Goal: Information Seeking & Learning: Find specific fact

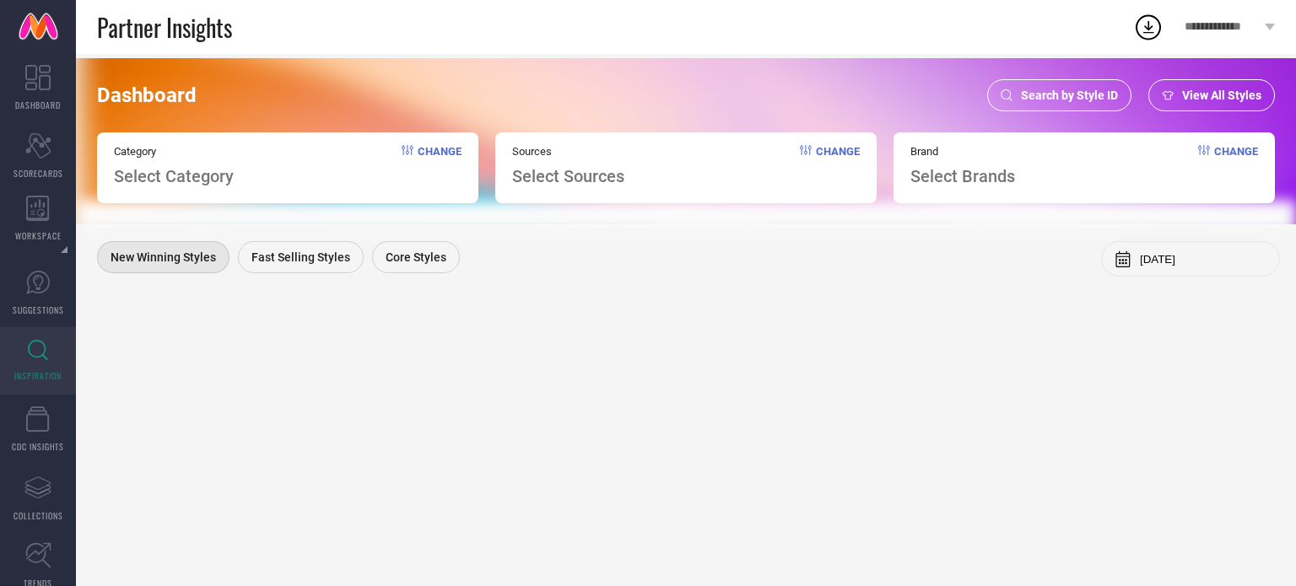
click at [1030, 85] on div "Search by Style ID" at bounding box center [1059, 95] width 144 height 32
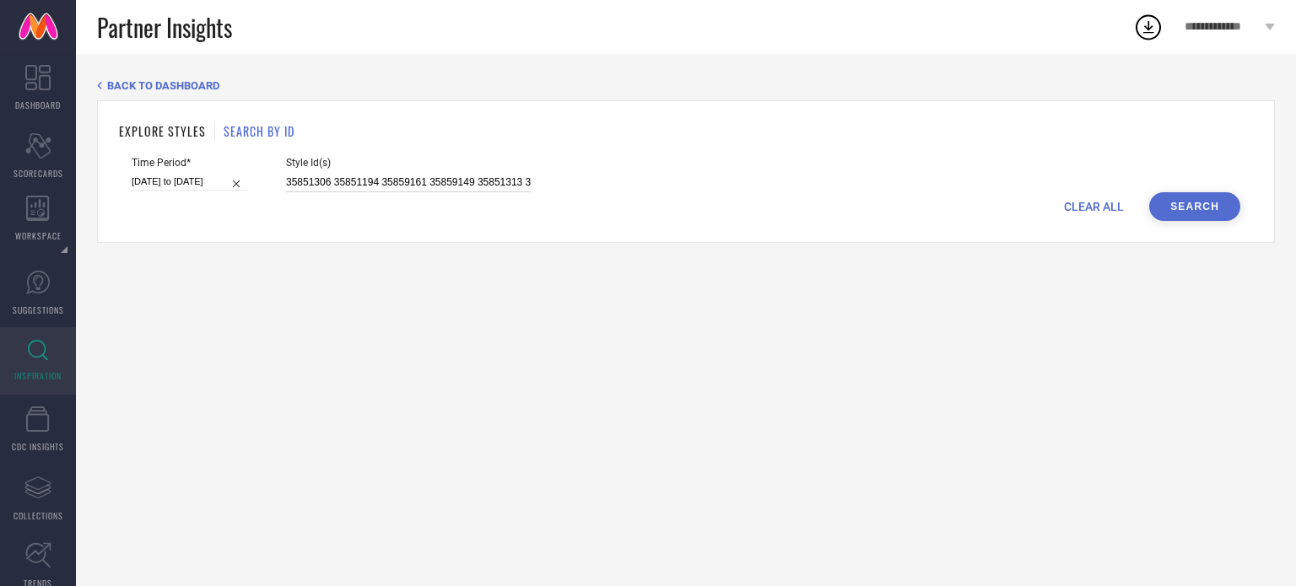
click at [386, 181] on input "35851306 35851194 35859161 35859149 35851313 35859145 35851188 35851192 3585130…" at bounding box center [408, 182] width 245 height 19
paste input "31433749 31433741 31175183 31205553 31205544 31175183 31433756 31433728 3143375…"
type input "31433749 31433741 31175183 31205553 31205544 31175183 31433756 31433728 3143375…"
select select "4"
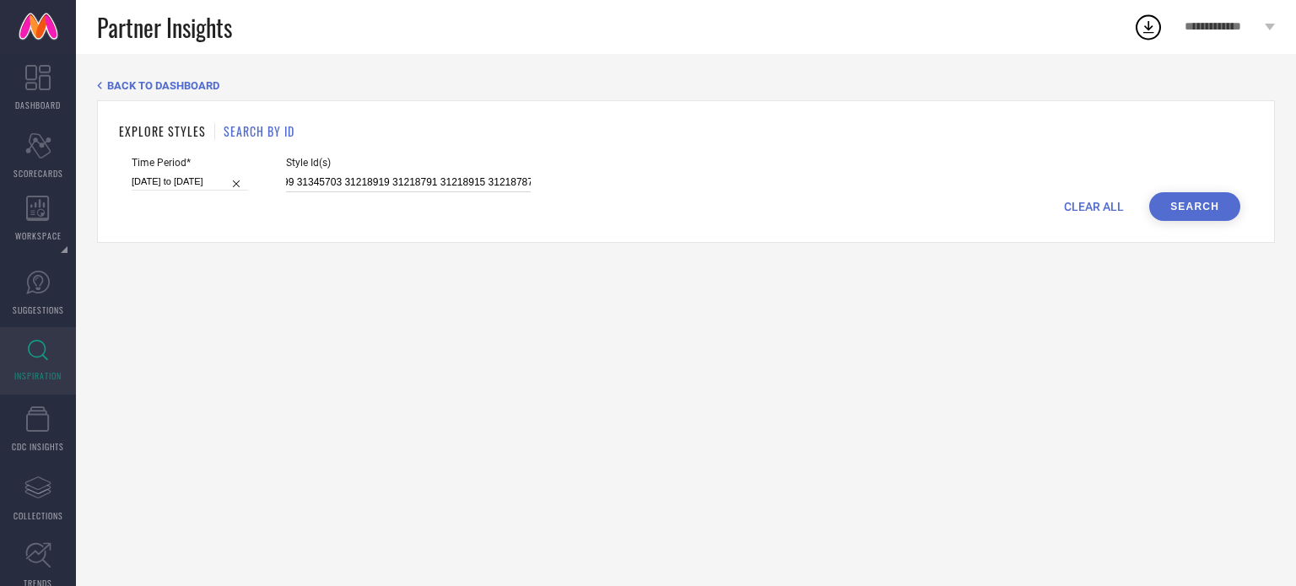
select select "2025"
select select "5"
select select "2025"
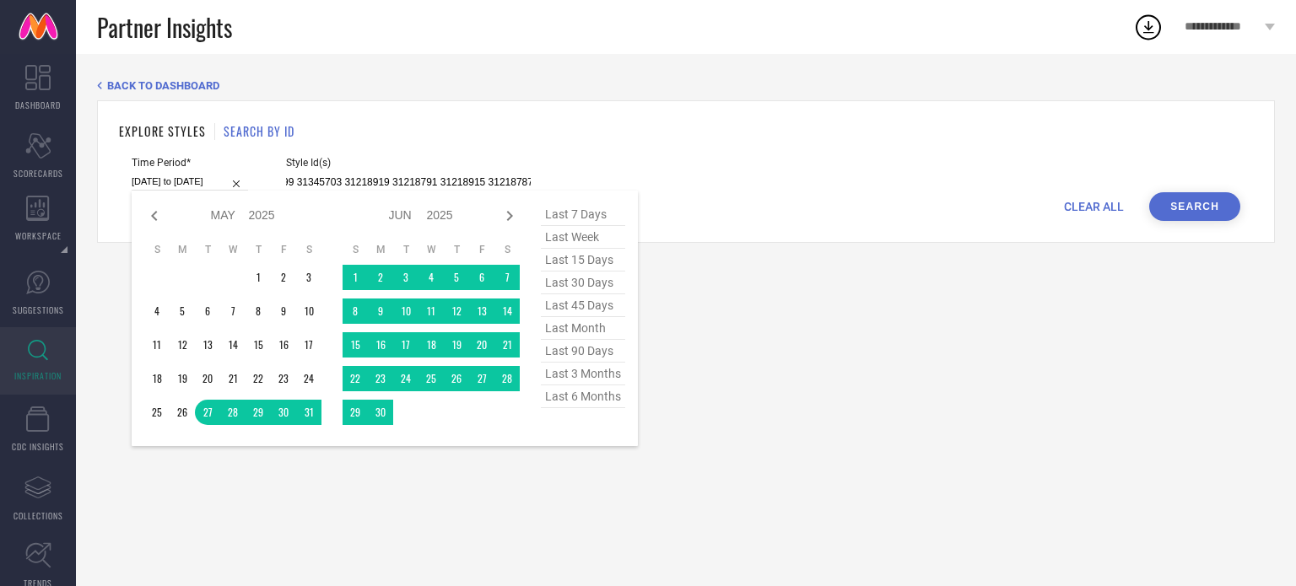
click at [162, 181] on input "[DATE] to [DATE]" at bounding box center [190, 182] width 116 height 18
type input "31433749 31433741 31175183 31205553 31205544 31175183 31433756 31433728 3143375…"
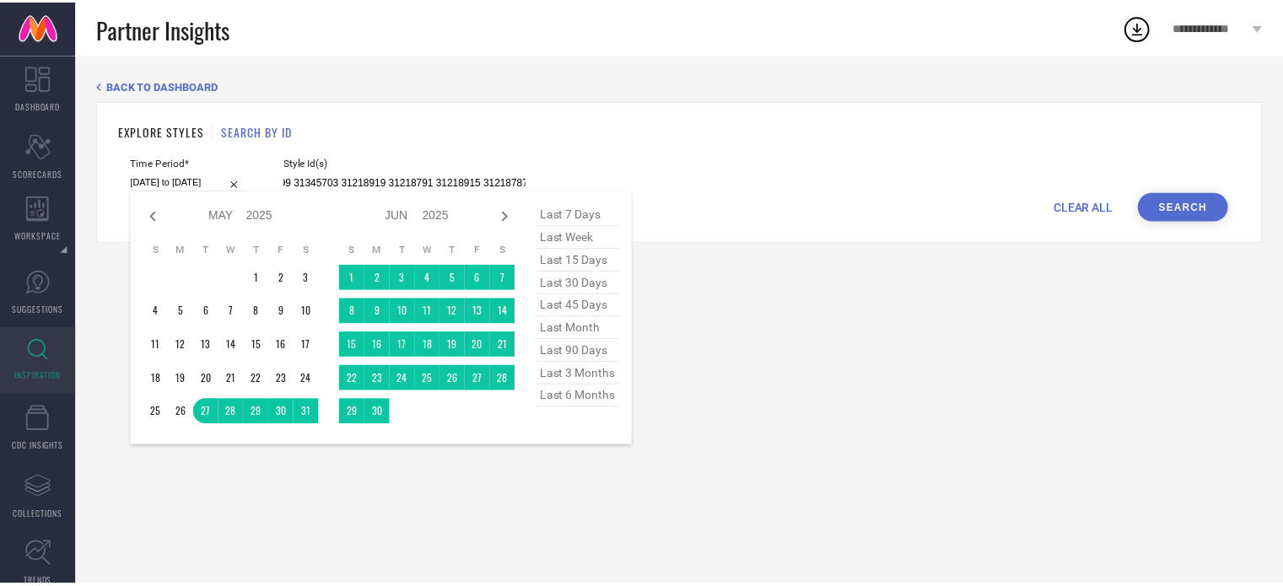
scroll to position [0, 0]
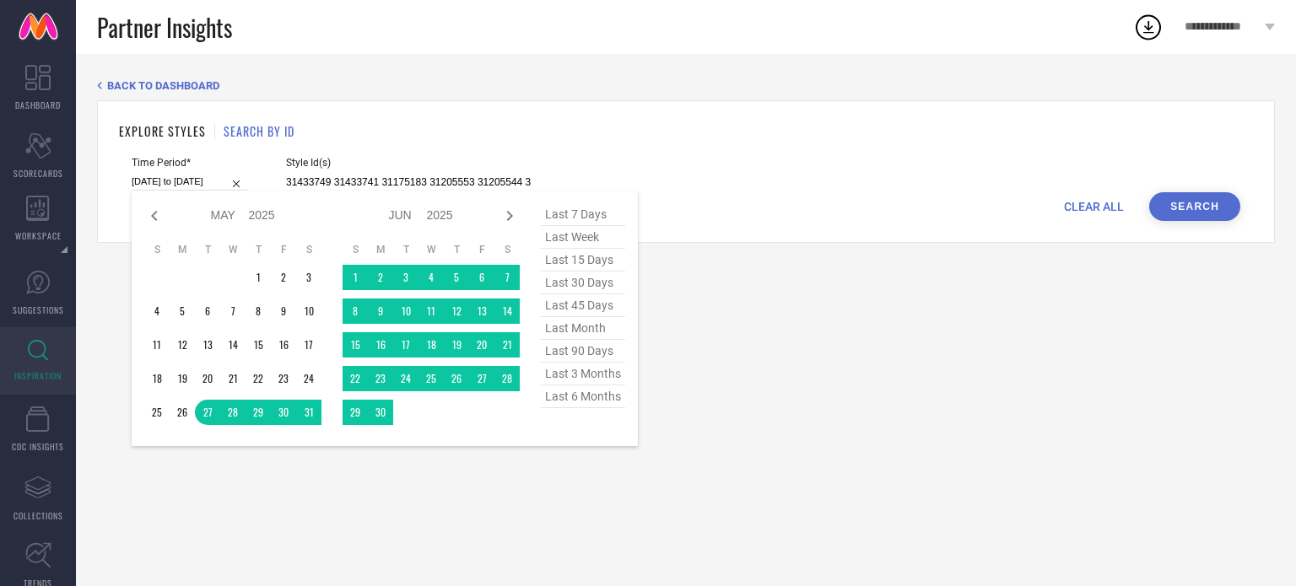
click at [577, 337] on span "last month" at bounding box center [583, 328] width 84 height 23
type input "[DATE] to [DATE]"
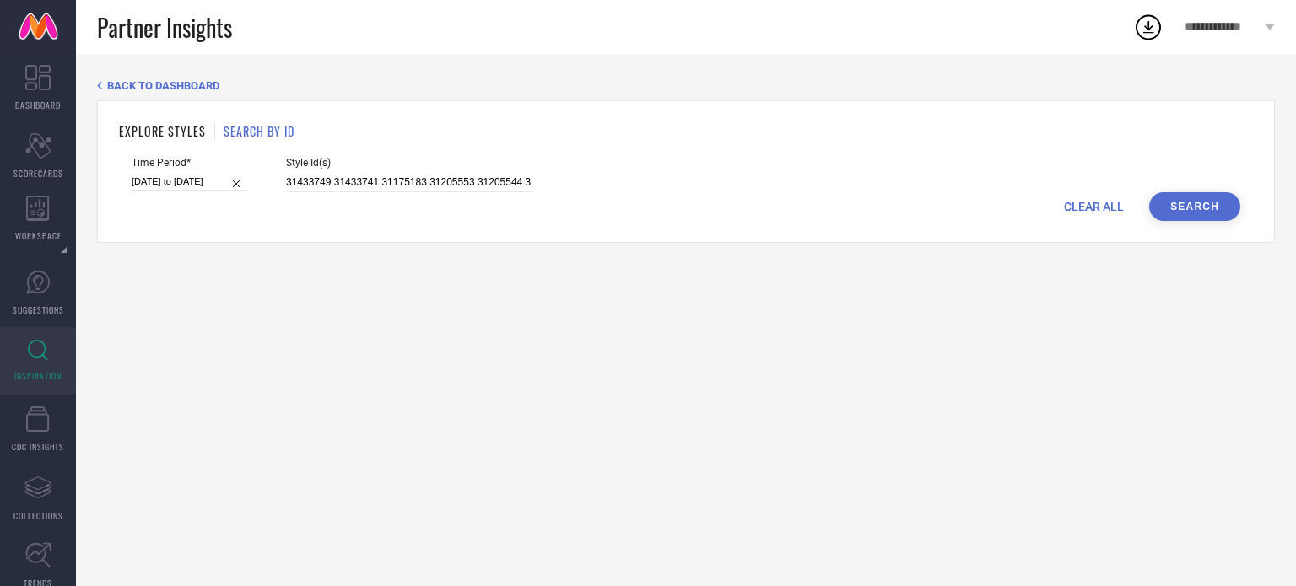
click at [1186, 197] on button "Search" at bounding box center [1194, 206] width 91 height 29
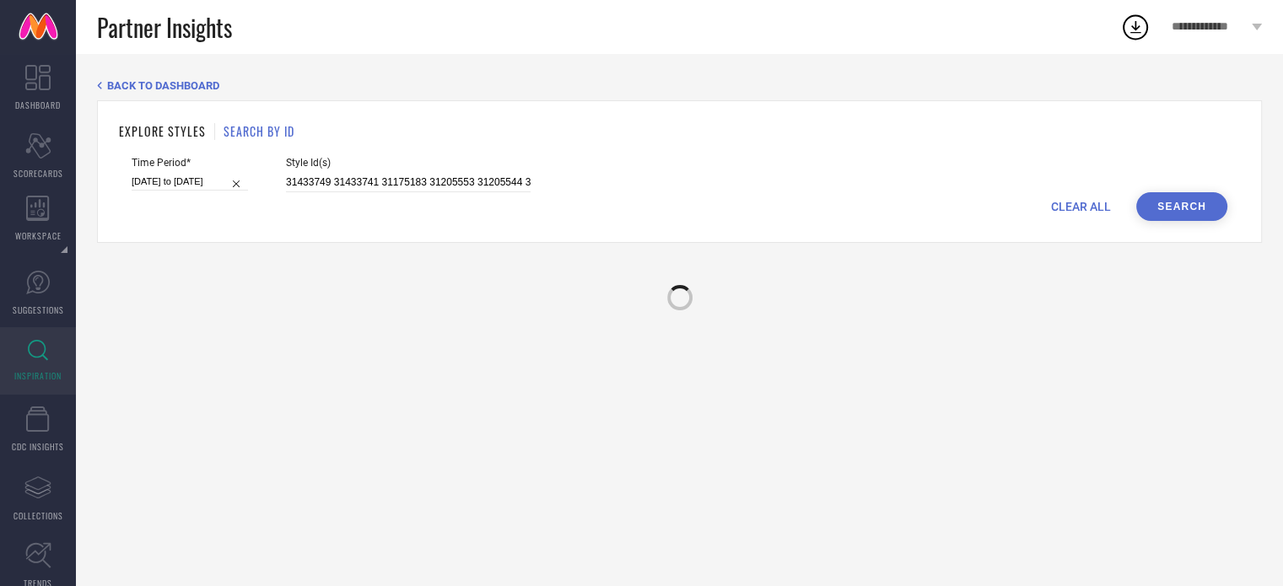
select select "6"
select select "2025"
select select "7"
select select "2025"
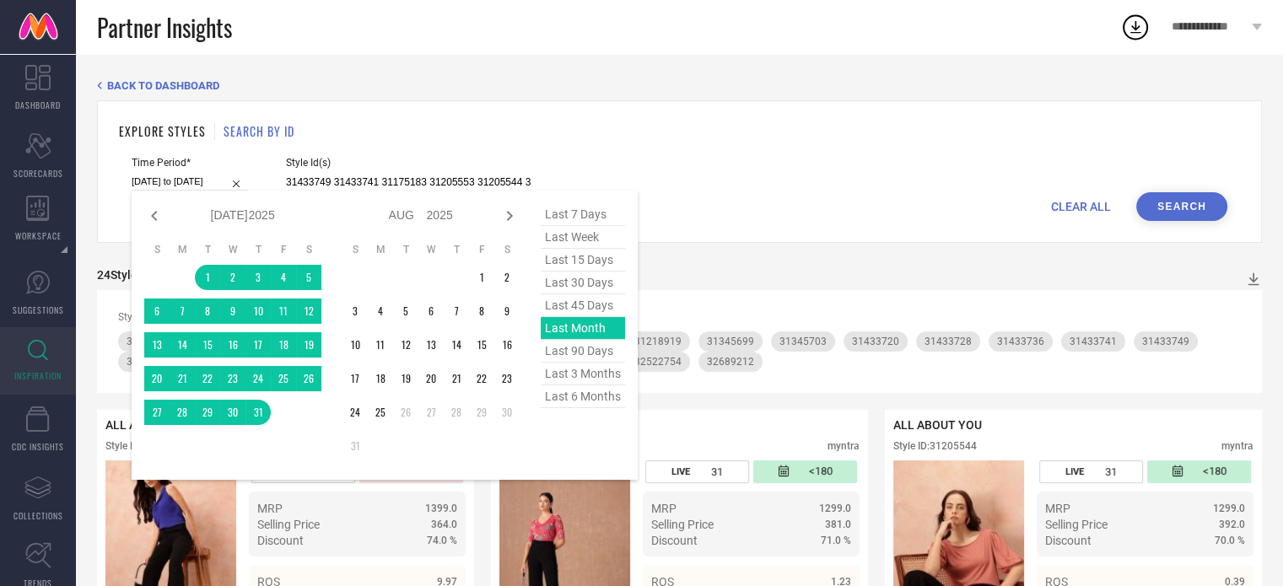
drag, startPoint x: 198, startPoint y: 180, endPoint x: 571, endPoint y: 353, distance: 411.4
click at [248, 191] on div "[DATE] to [DATE] Jan Feb Mar Apr May Jun [DATE] Aug Sep Oct Nov [DATE] 2016 201…" at bounding box center [190, 182] width 116 height 18
click at [571, 353] on span "last 90 days" at bounding box center [583, 351] width 84 height 23
type input "[DATE] to [DATE]"
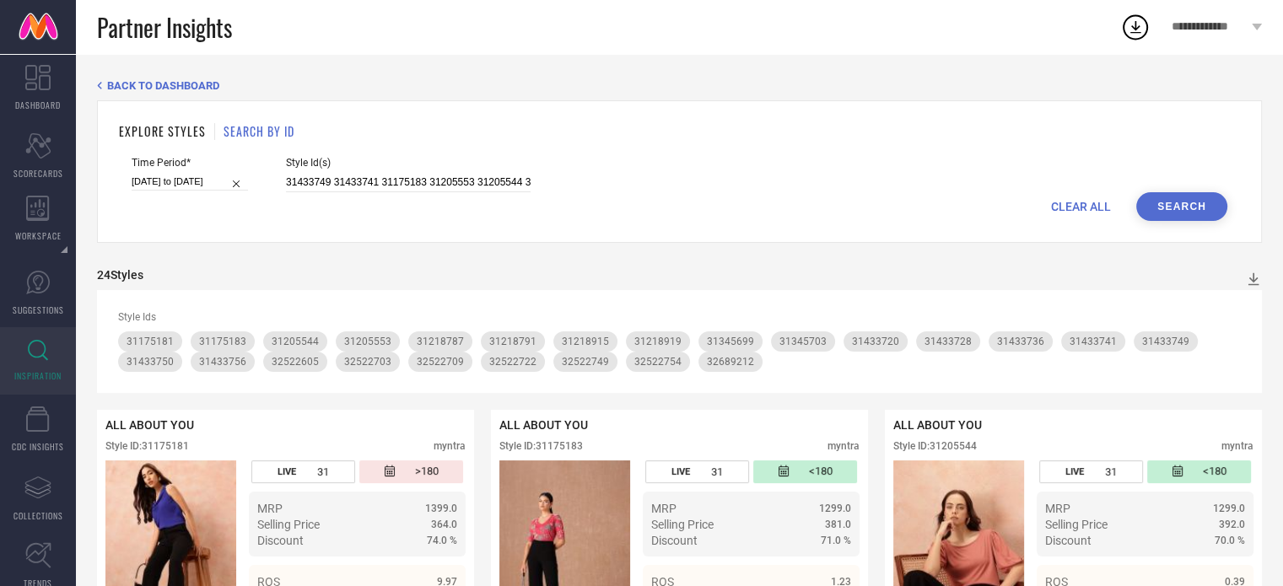
click at [1165, 198] on button "Search" at bounding box center [1181, 206] width 91 height 29
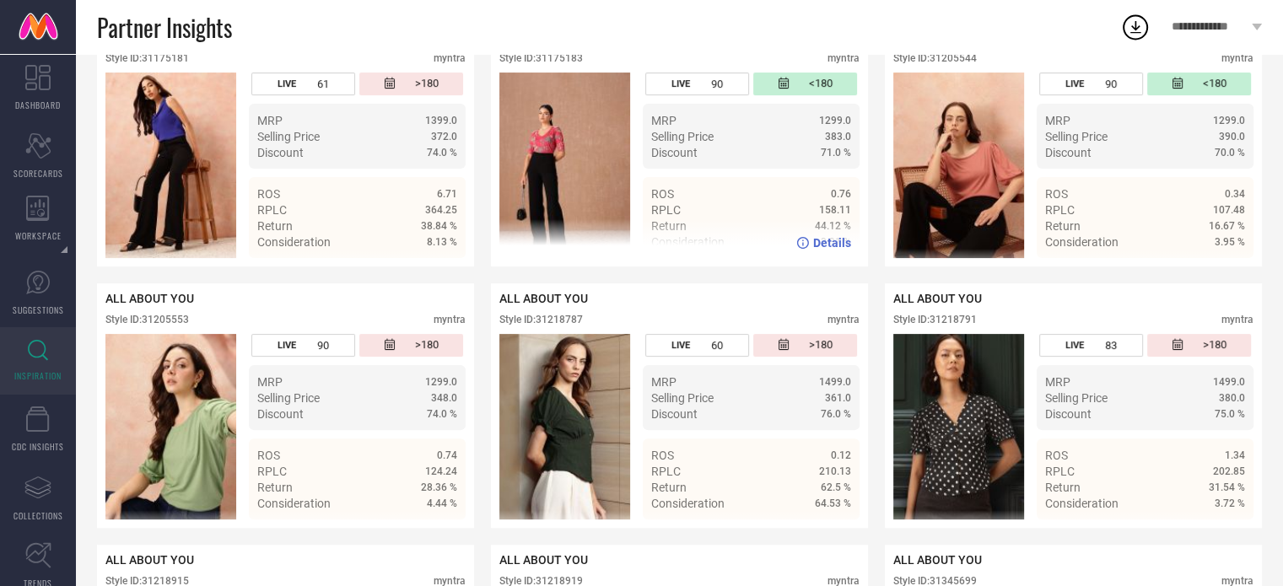
scroll to position [388, 0]
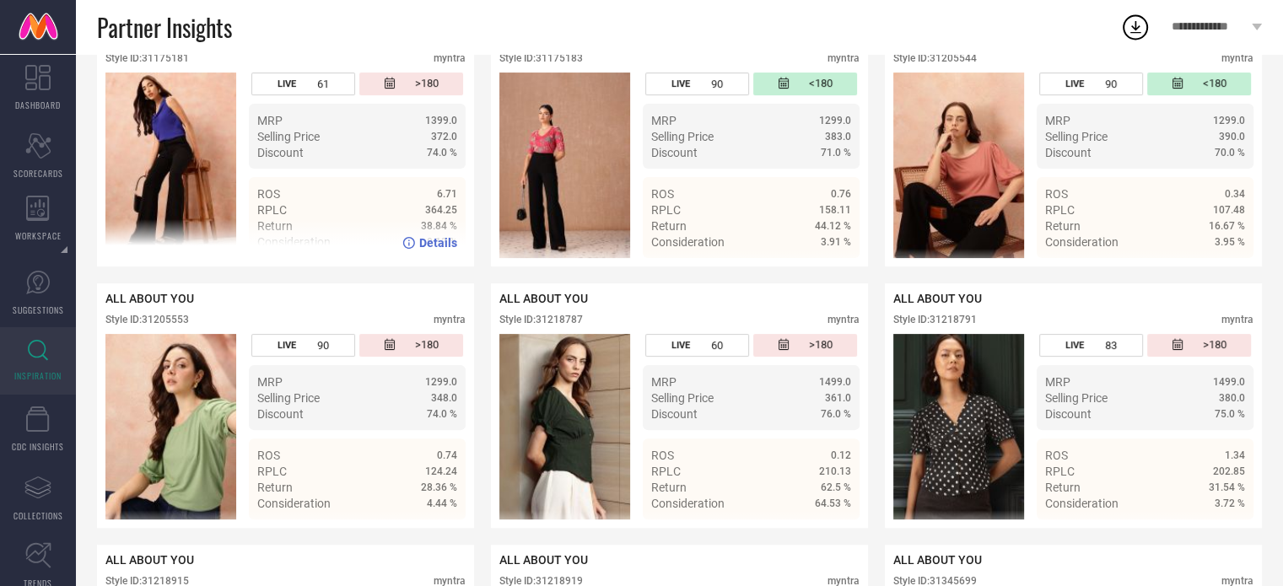
click at [182, 57] on div "Style ID: 31175181" at bounding box center [147, 58] width 84 height 12
copy div "31175181"
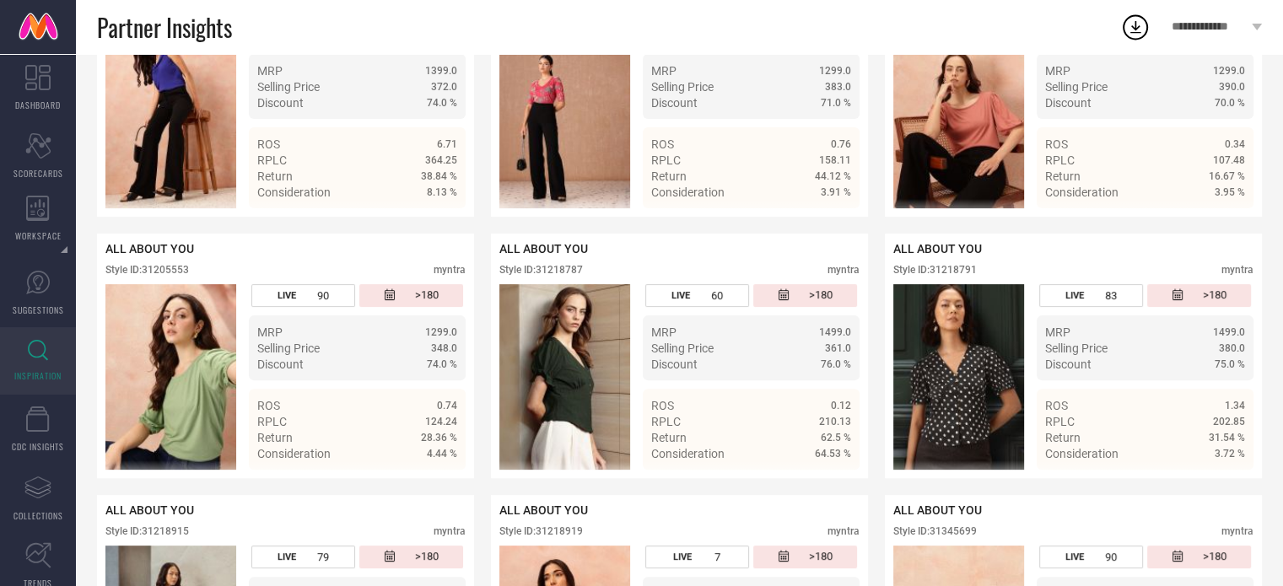
scroll to position [439, 0]
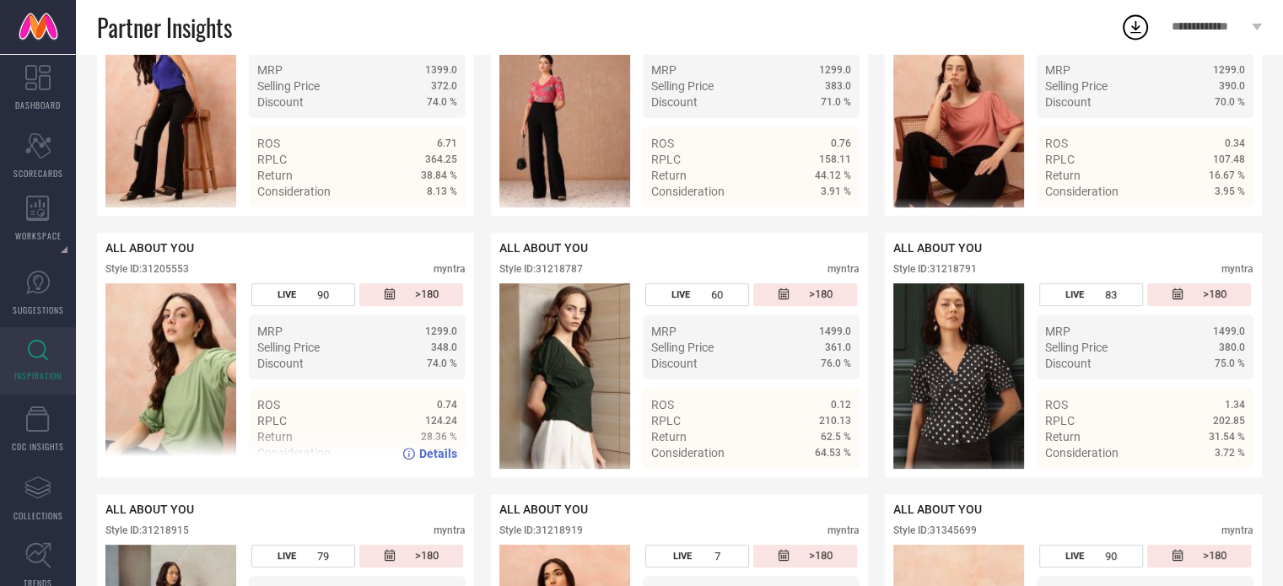
click at [175, 272] on div "Style ID: 31205553" at bounding box center [147, 269] width 84 height 12
copy div "31205553"
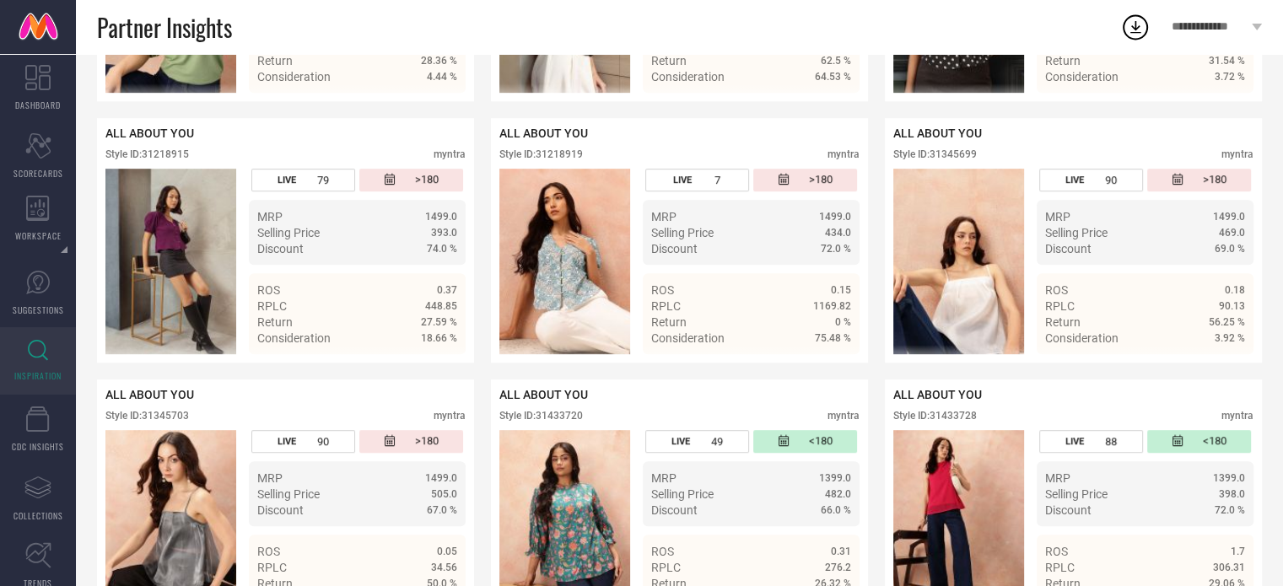
scroll to position [849, 0]
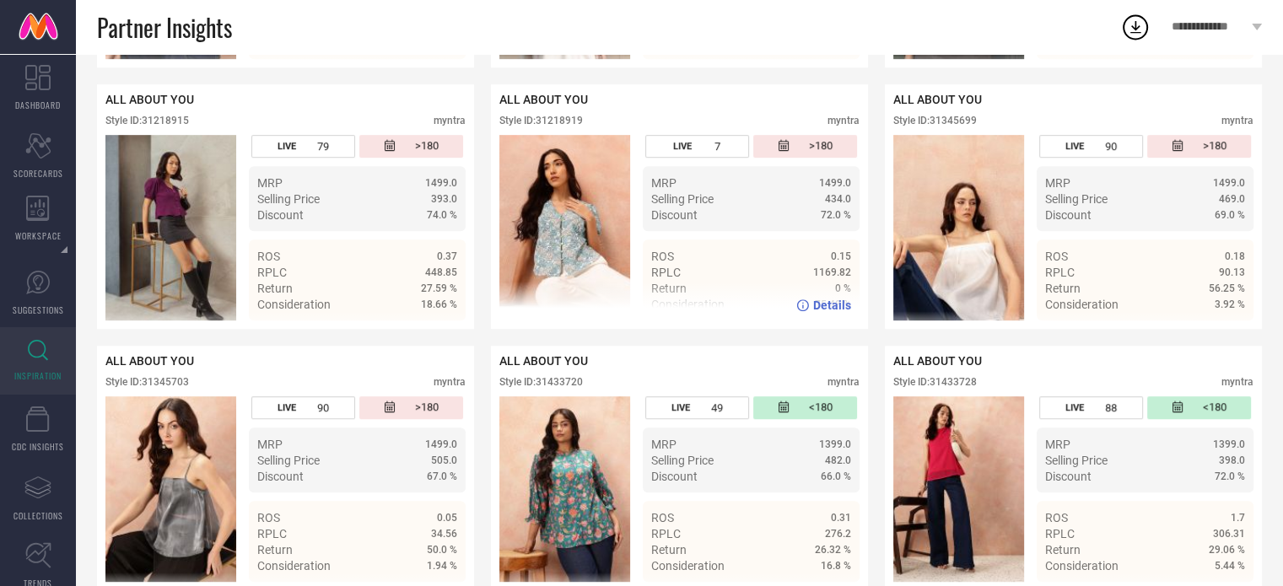
click at [566, 127] on div "Style ID: 31218919" at bounding box center [541, 121] width 84 height 12
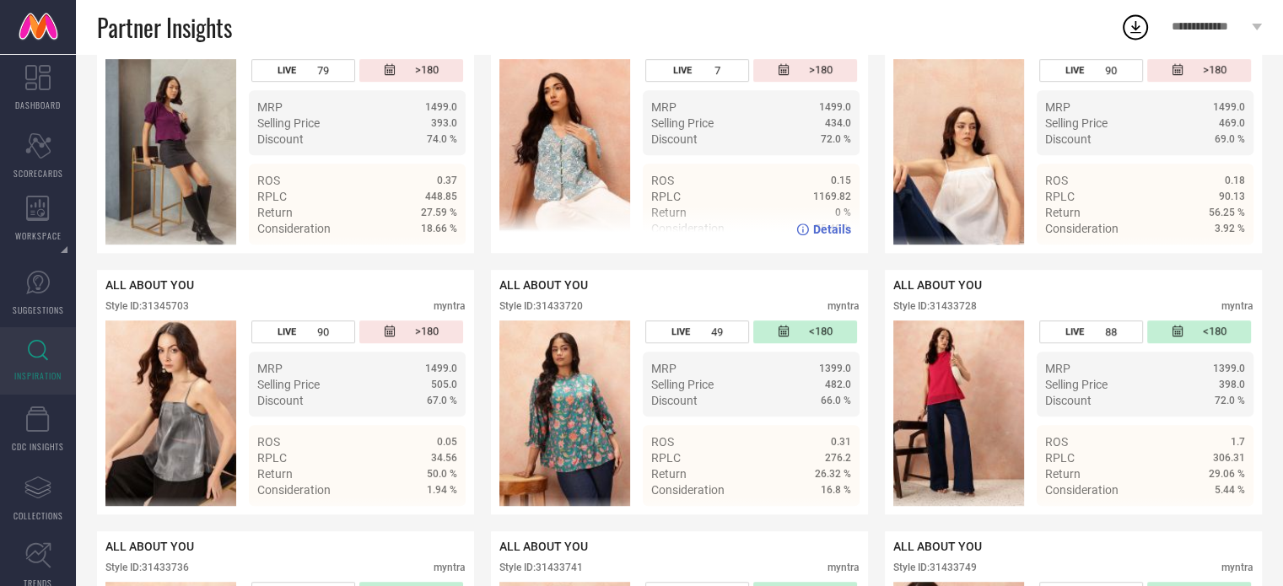
scroll to position [857, 0]
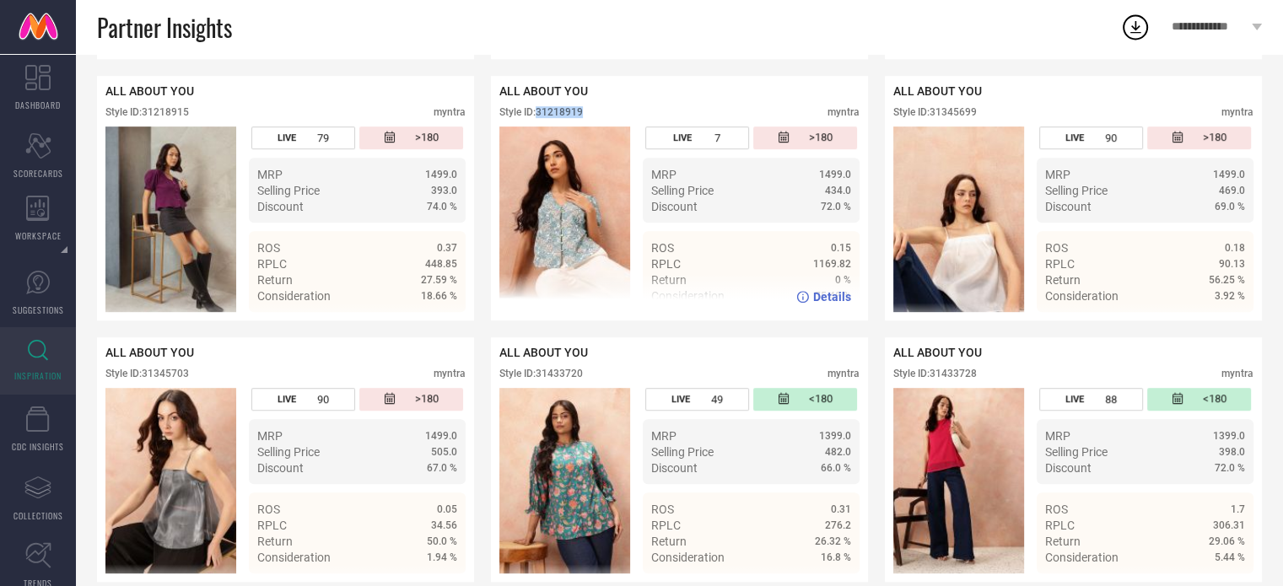
copy div "31218919"
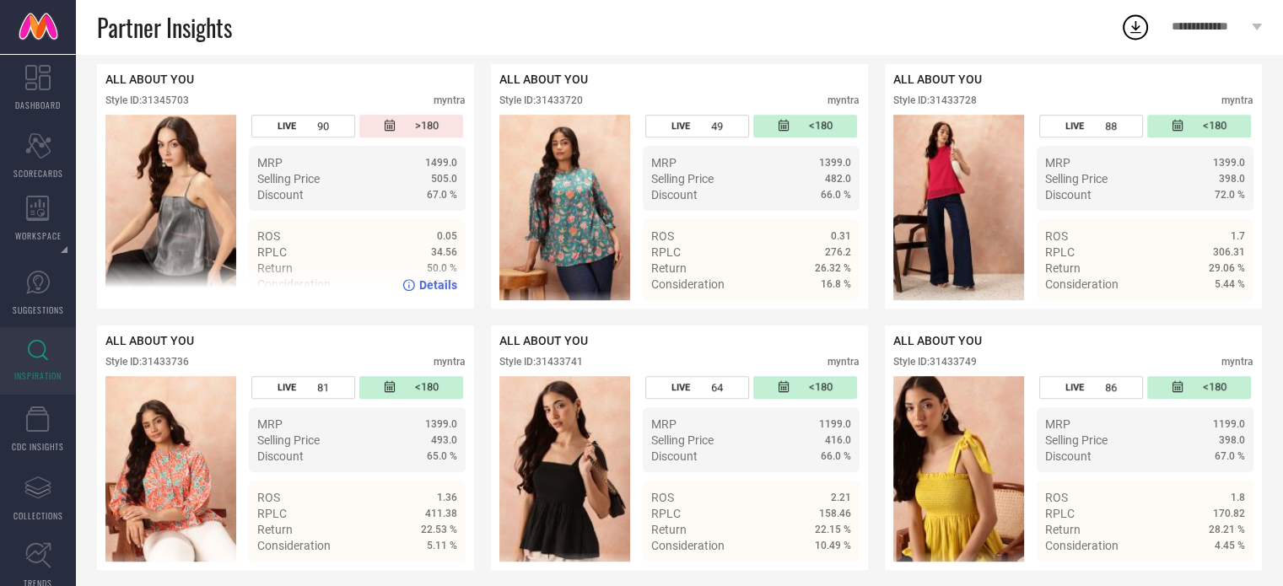
scroll to position [1133, 0]
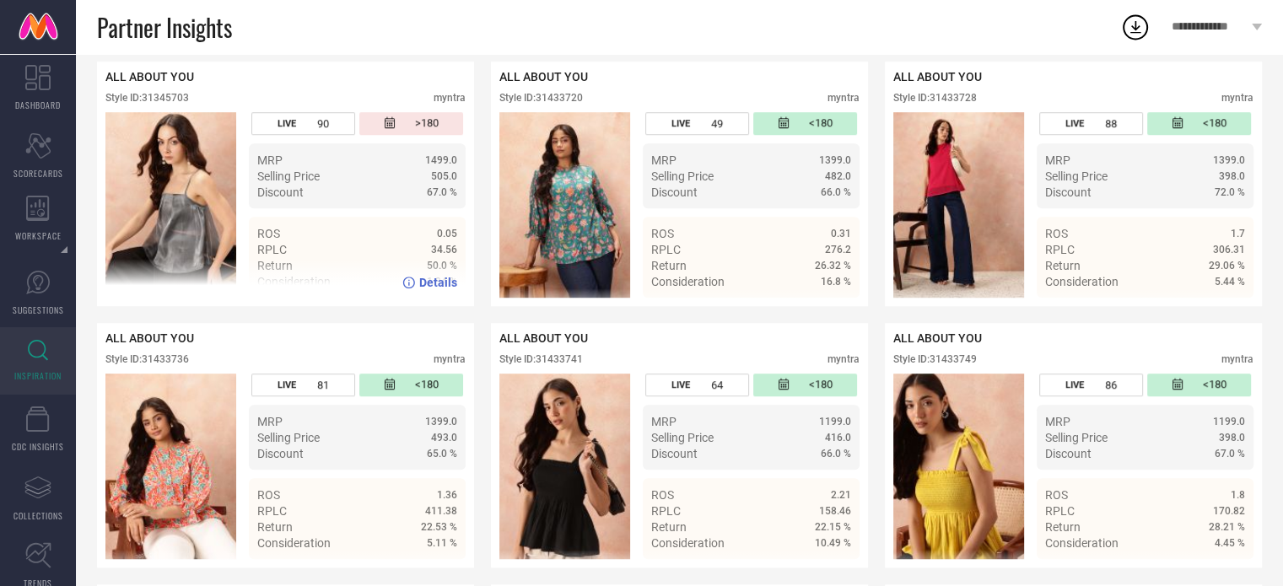
click at [169, 104] on div "Style ID: 31345703" at bounding box center [147, 98] width 84 height 12
copy div "31345703"
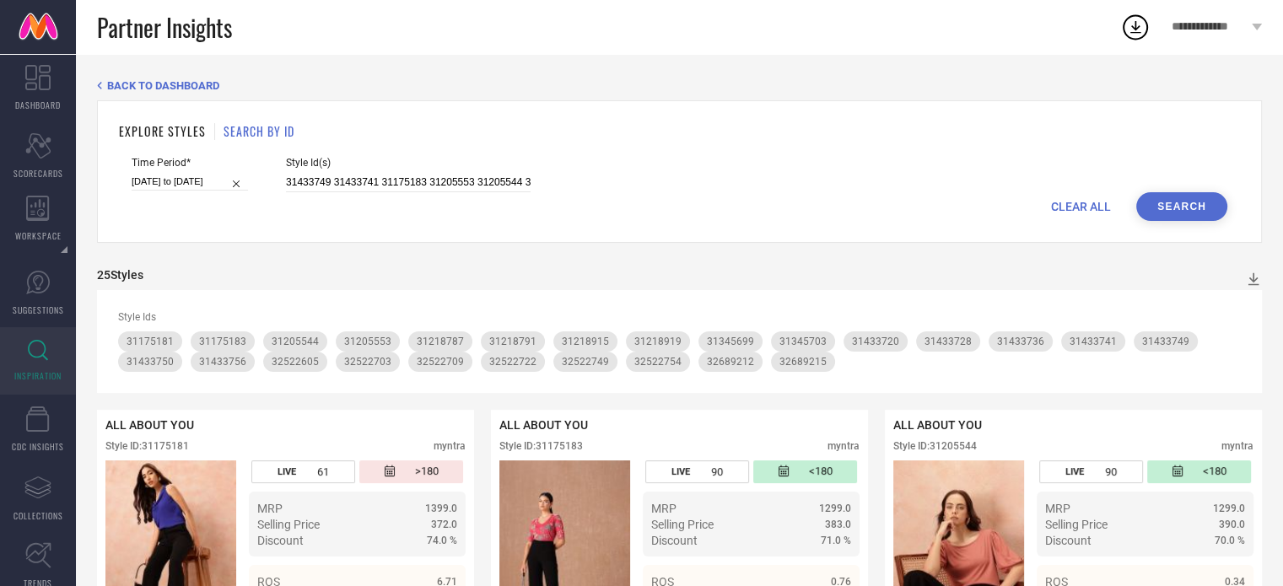
scroll to position [0, 0]
click at [430, 186] on input "31433749 31433741 31175183 31205553 31205544 31175183 31433756 31433728 3143375…" at bounding box center [408, 182] width 245 height 19
paste input "31218828 31218944 32689250 32689260 32689217 32689249 32689254 32689235 3268923…"
type input "31218828 31218944 32689250 32689260 32689217 32689249 32689254 32689235 3268923…"
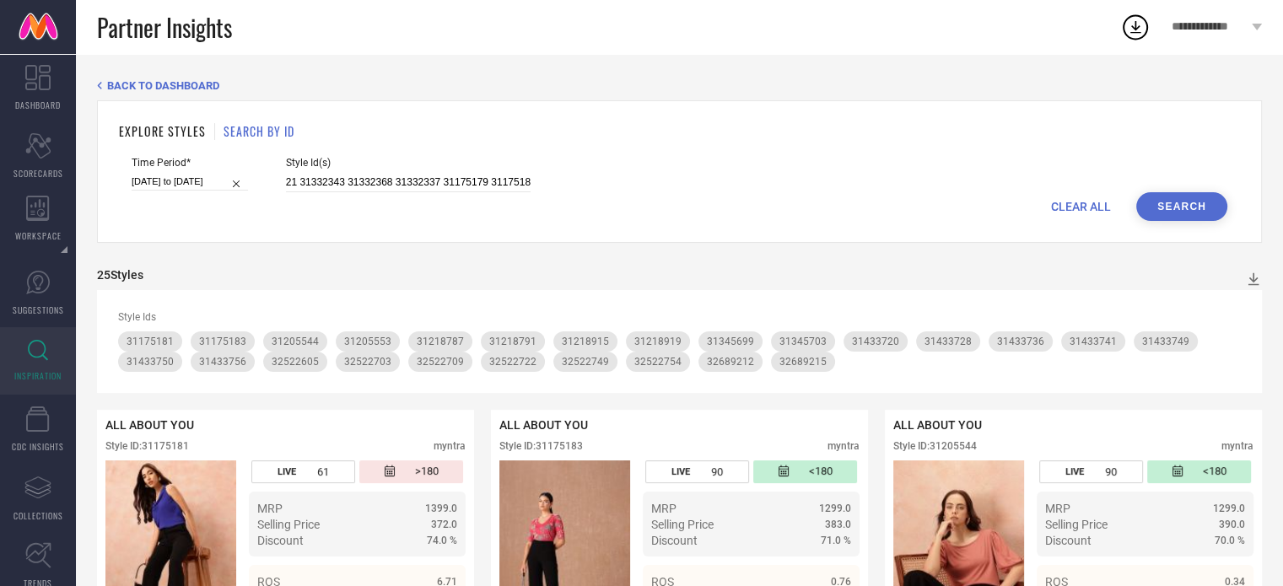
scroll to position [0, 0]
click at [1176, 209] on button "Search" at bounding box center [1181, 206] width 91 height 29
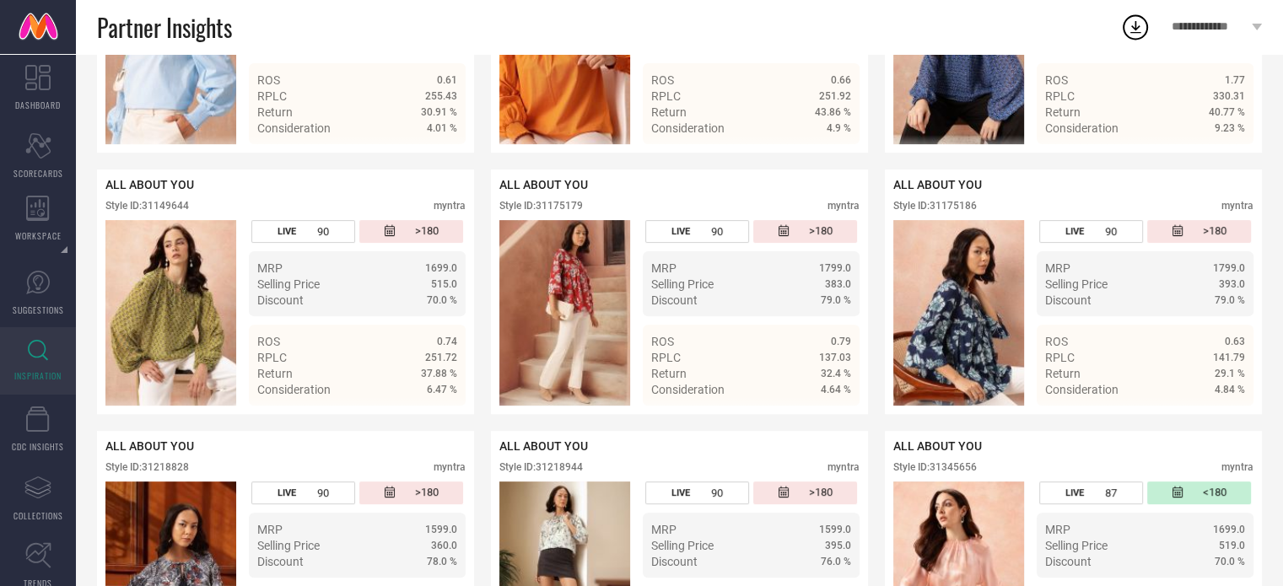
scroll to position [523, 0]
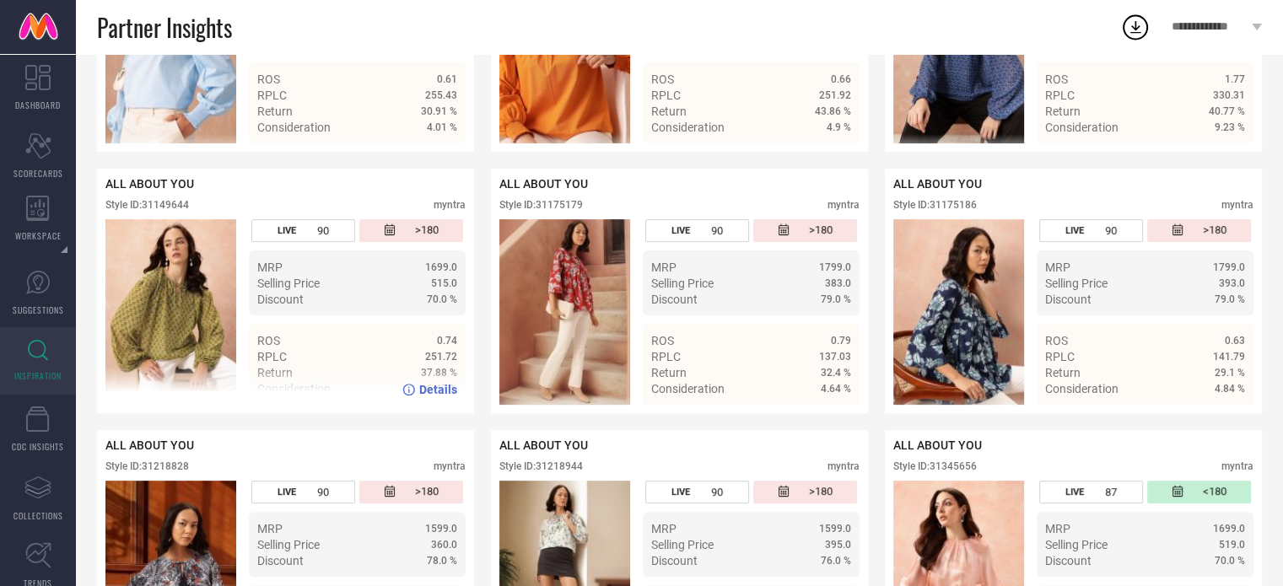
click at [172, 209] on div "Style ID: 31149644" at bounding box center [147, 205] width 84 height 12
copy div "31149644"
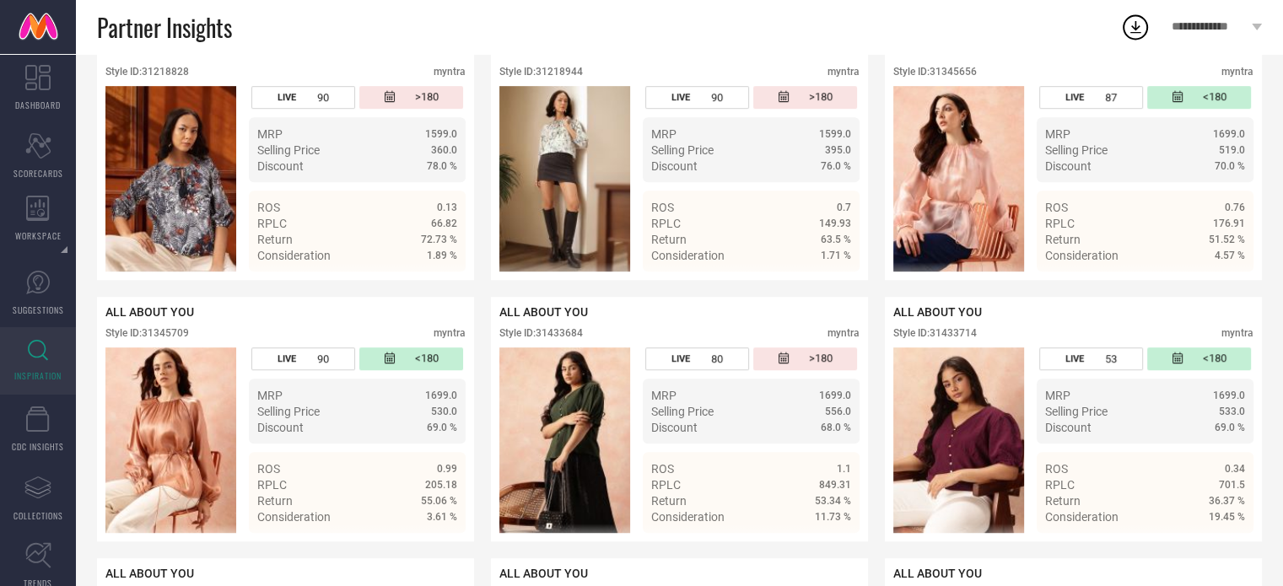
scroll to position [921, 0]
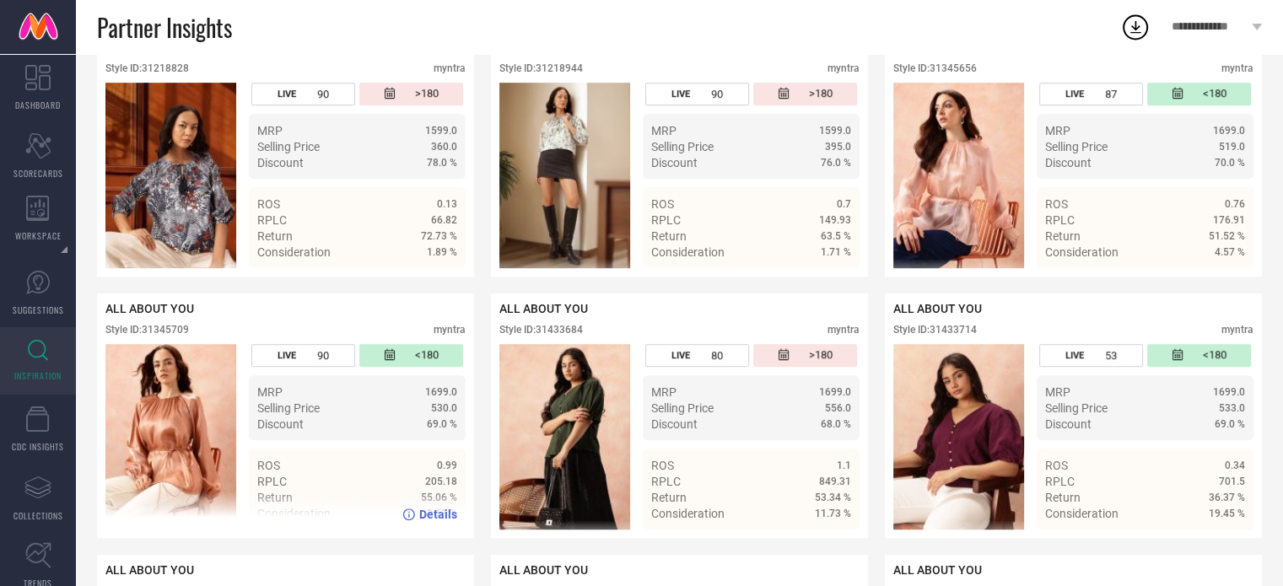
click at [181, 336] on div "Style ID: 31345709" at bounding box center [147, 330] width 84 height 12
copy div "31345709"
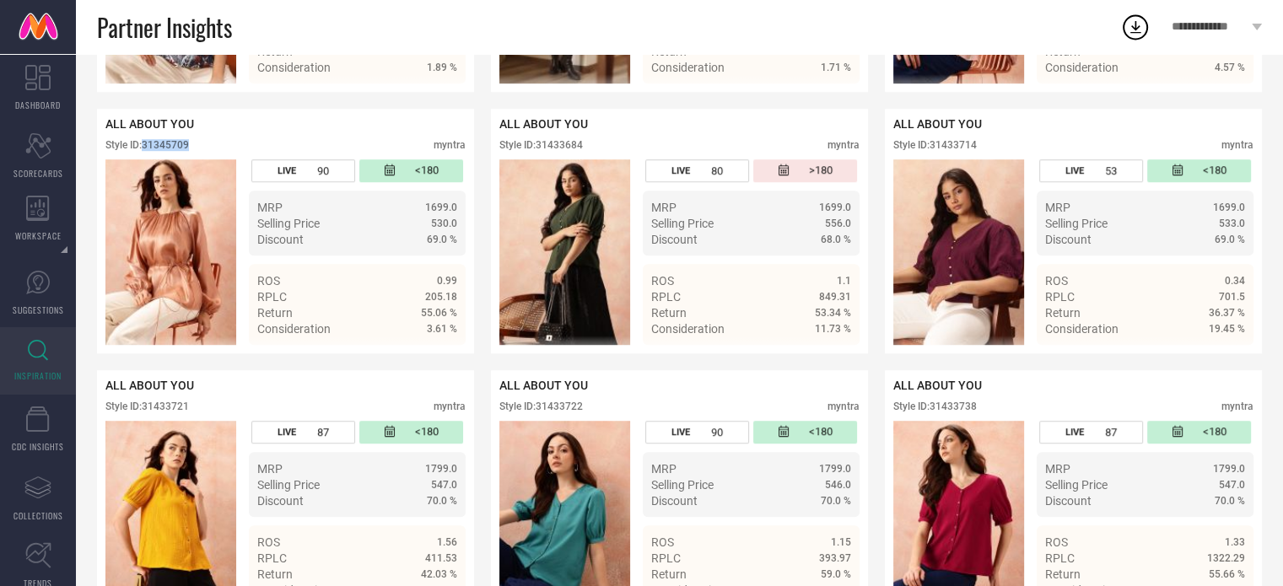
scroll to position [1097, 0]
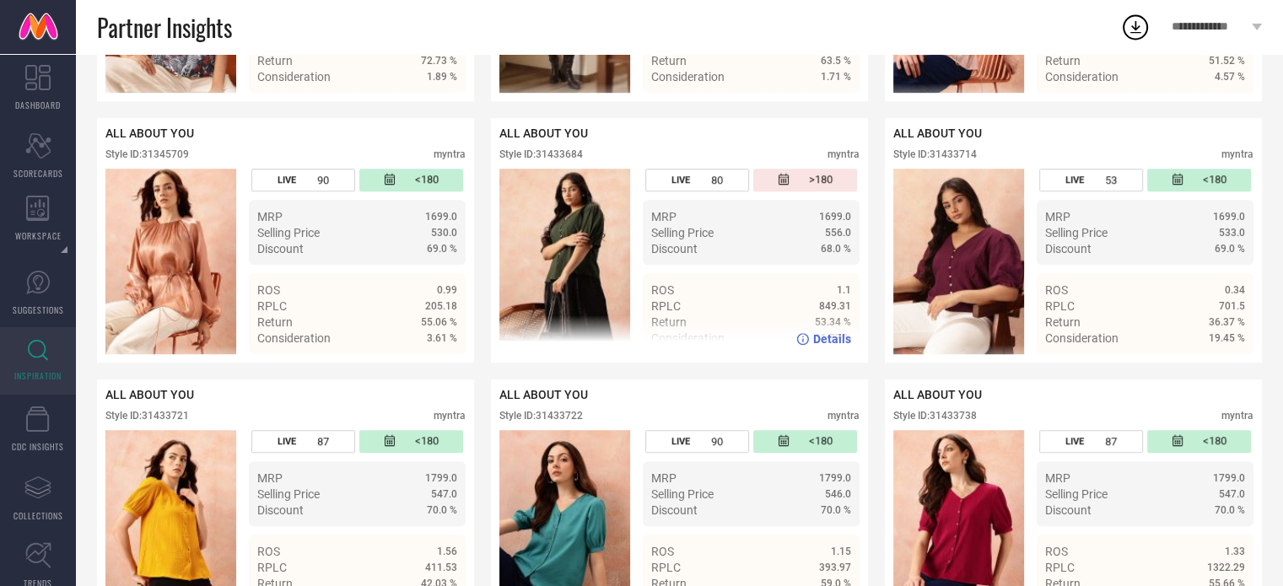
click at [553, 160] on div "Style ID: 31433684" at bounding box center [541, 154] width 84 height 12
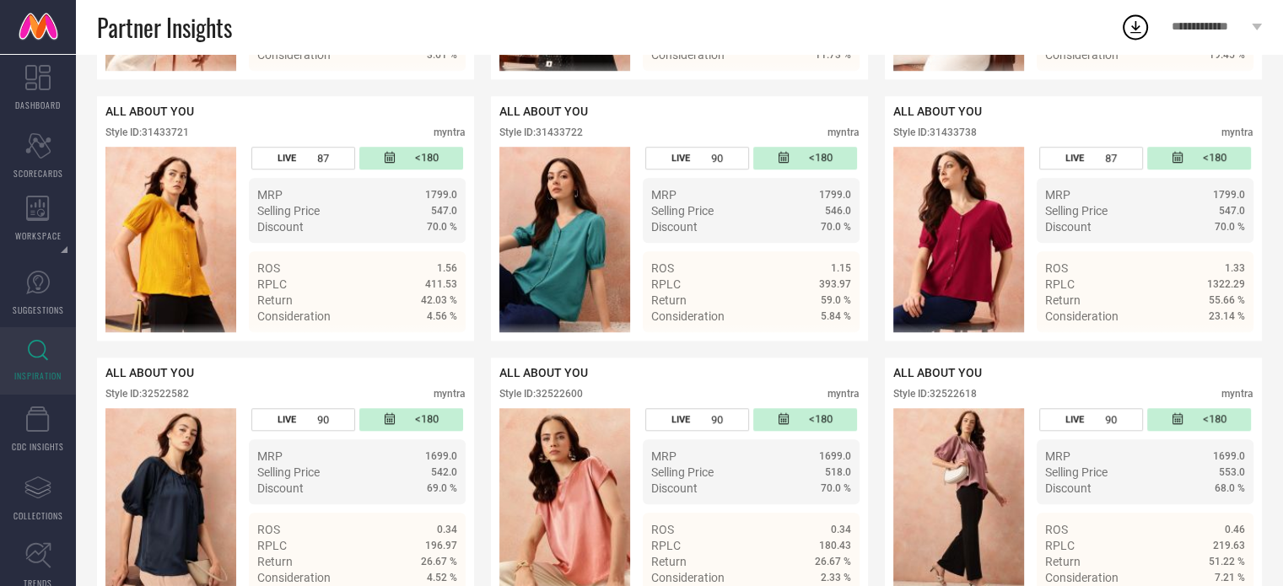
scroll to position [1427, 0]
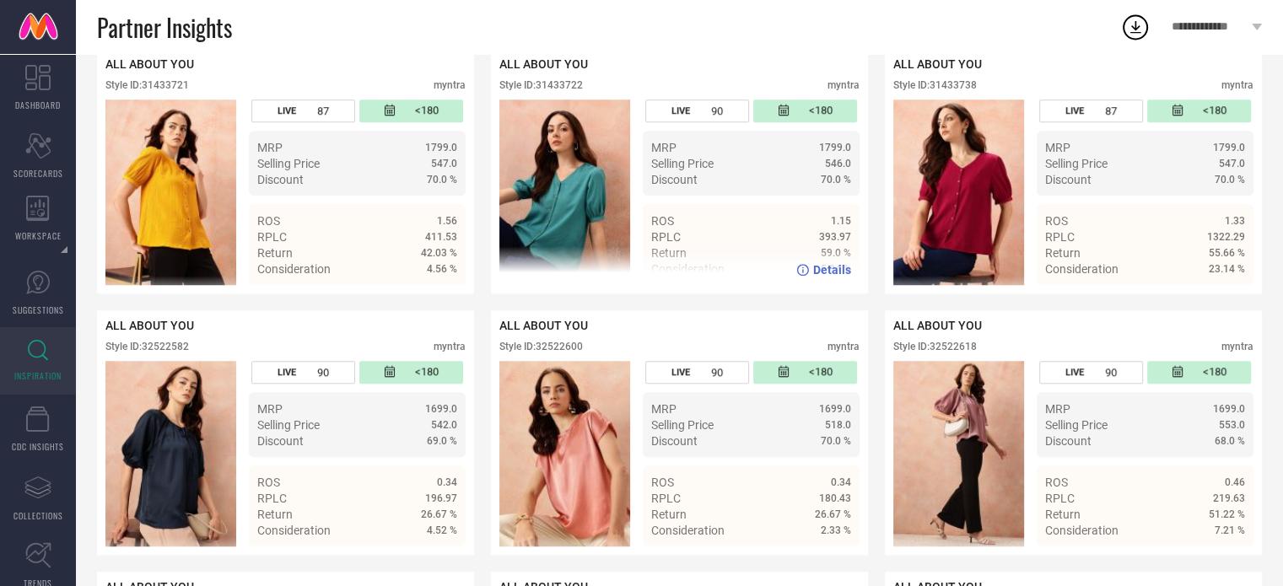
click at [569, 91] on div "Style ID: 31433722" at bounding box center [541, 85] width 84 height 12
copy div "31433722"
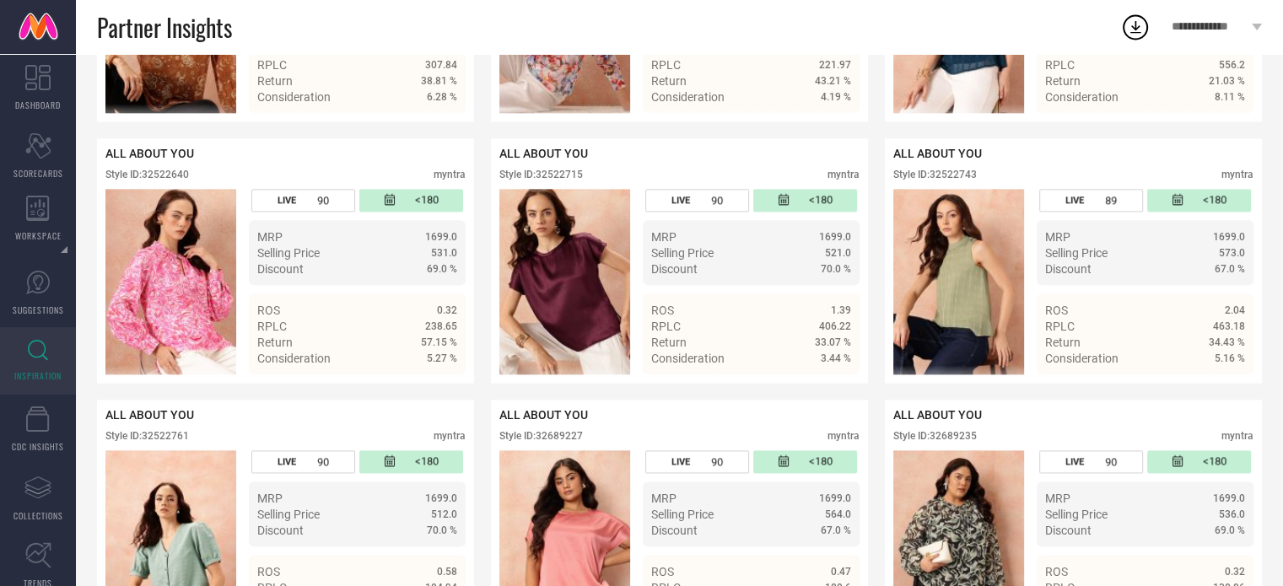
scroll to position [2124, 0]
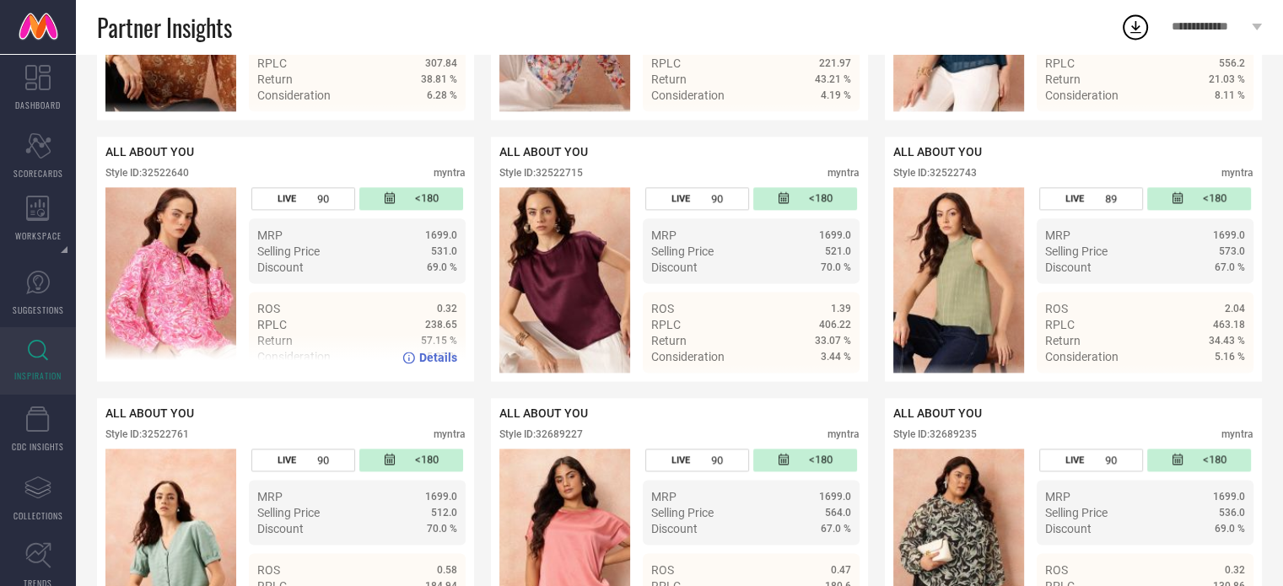
click at [171, 179] on div "Style ID: 32522640" at bounding box center [147, 173] width 84 height 12
copy div "32522640"
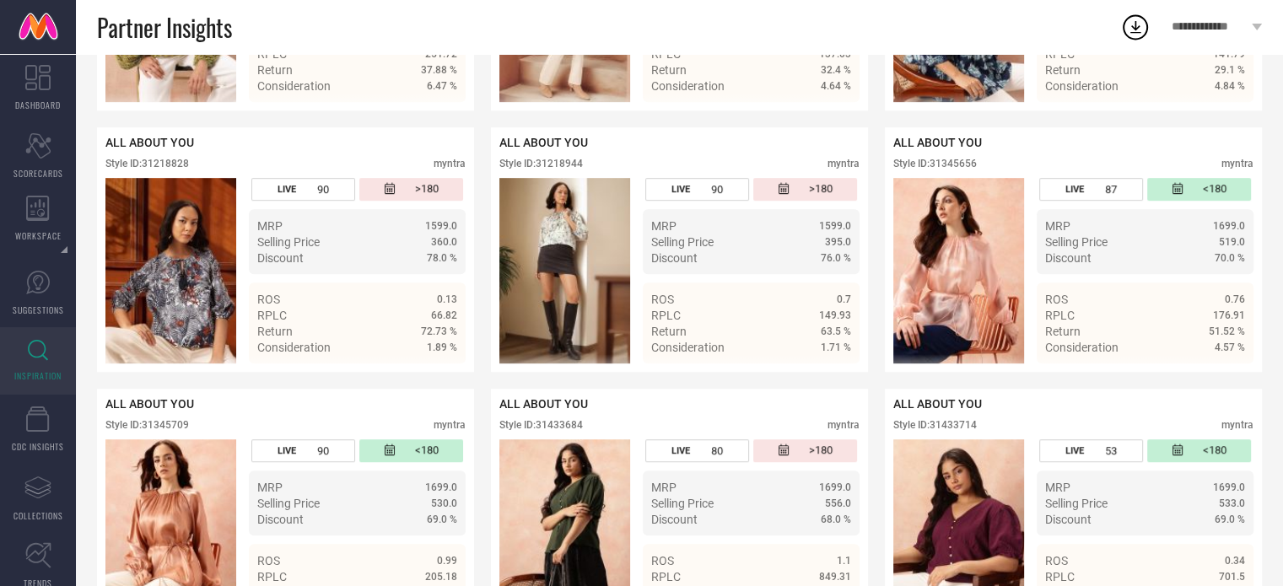
scroll to position [0, 0]
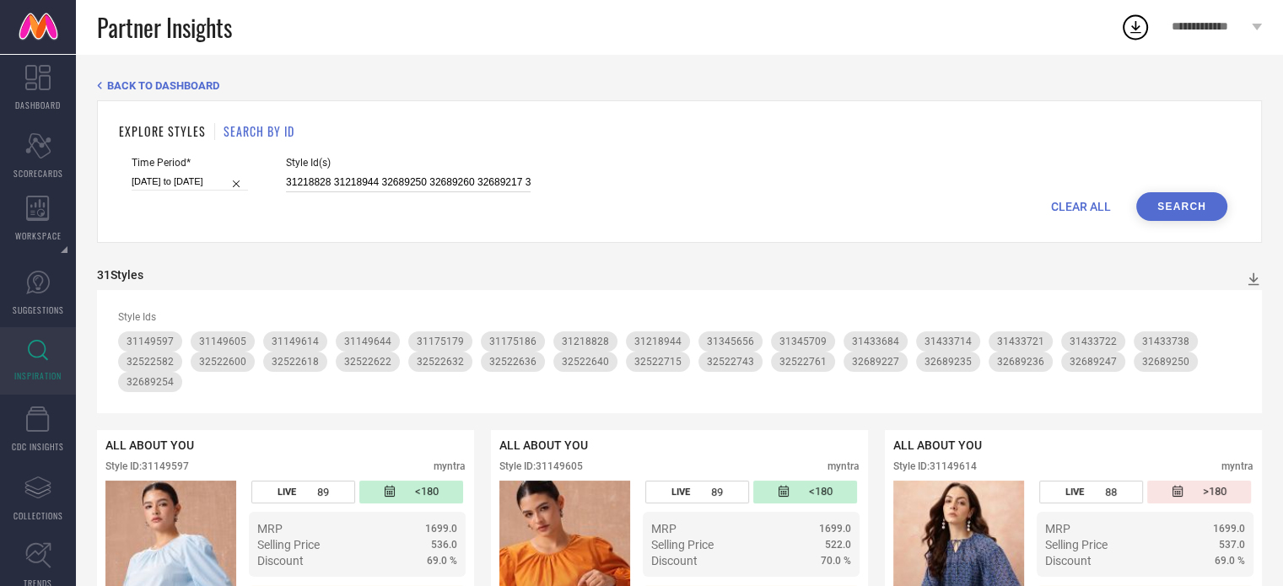
click at [390, 183] on input "31218828 31218944 32689250 32689260 32689217 32689249 32689254 32689235 3268923…" at bounding box center [408, 182] width 245 height 19
paste input "32689256 32689251 32689226 32522753 32522610 32522747 32522690 32522769 3252267…"
type input "32689256 32689251 32689226 32522753 32522610 32522747 32522690 32522769 3252267…"
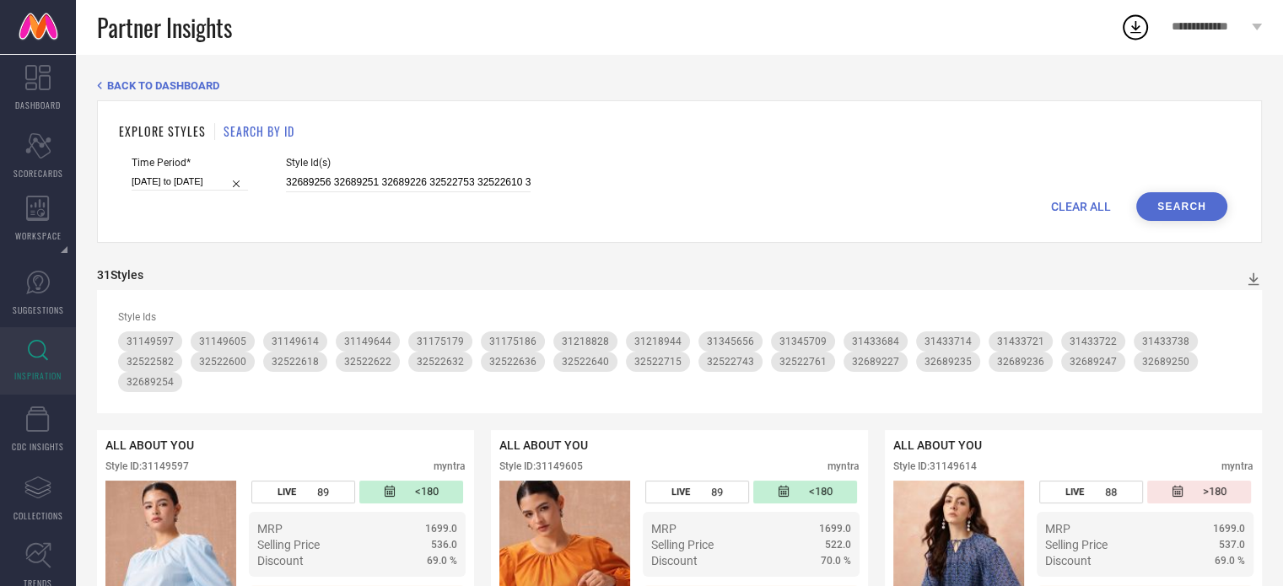
click at [1183, 201] on button "Search" at bounding box center [1181, 206] width 91 height 29
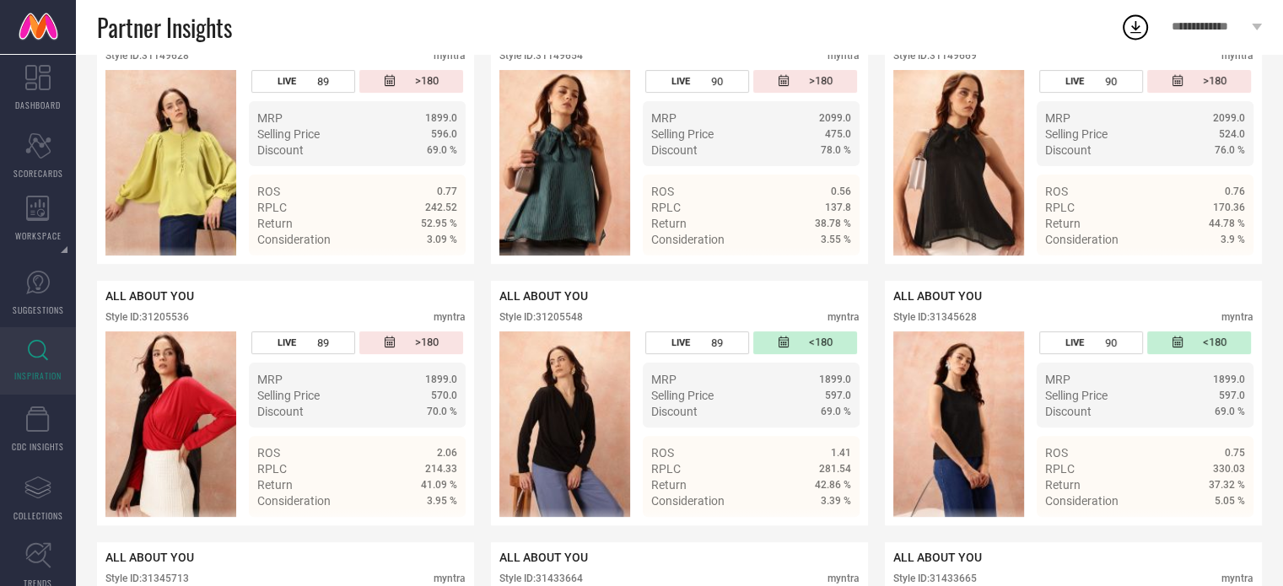
scroll to position [410, 0]
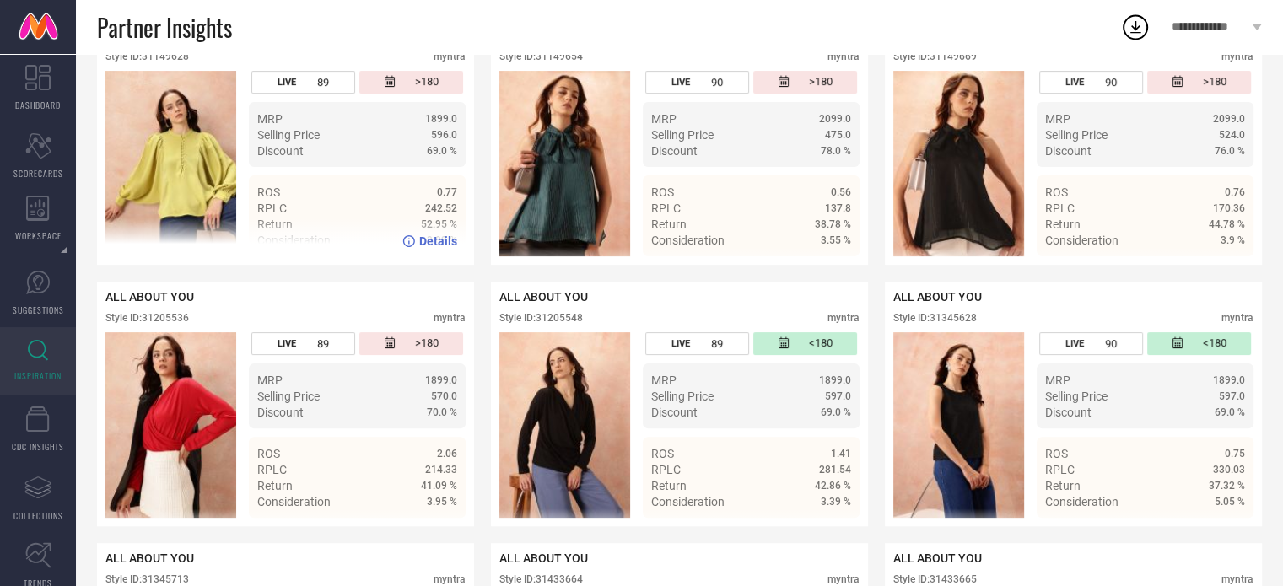
click at [175, 59] on div "Style ID: 31149628" at bounding box center [147, 57] width 84 height 12
copy div "31149628"
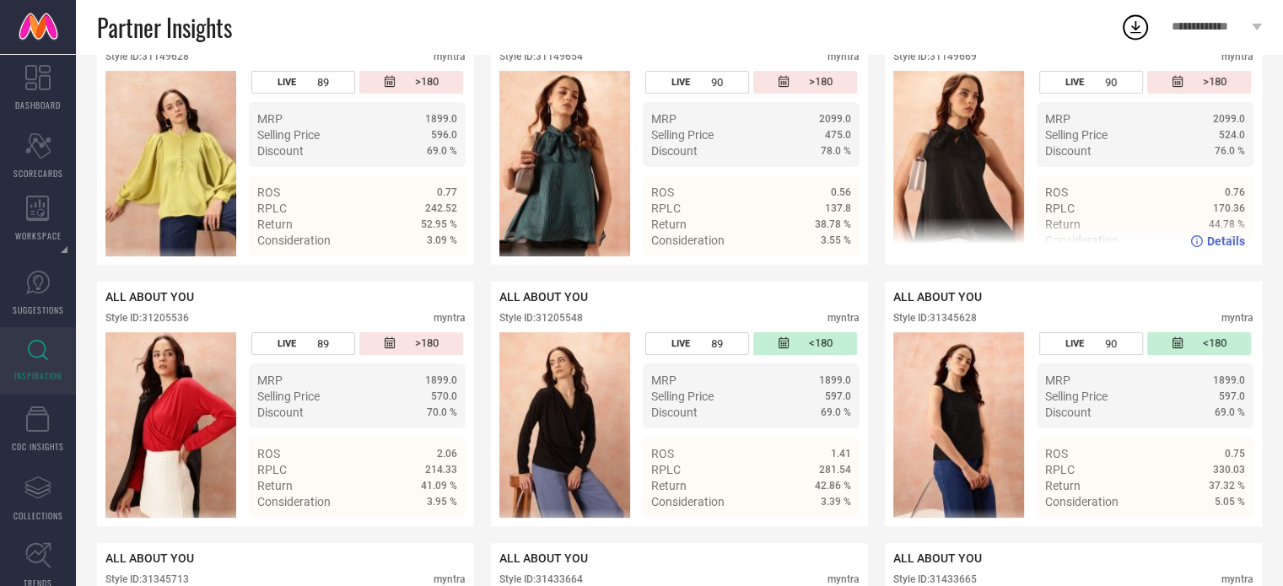
click at [971, 55] on div "Style ID: 31149669" at bounding box center [935, 57] width 84 height 12
copy div "31149669"
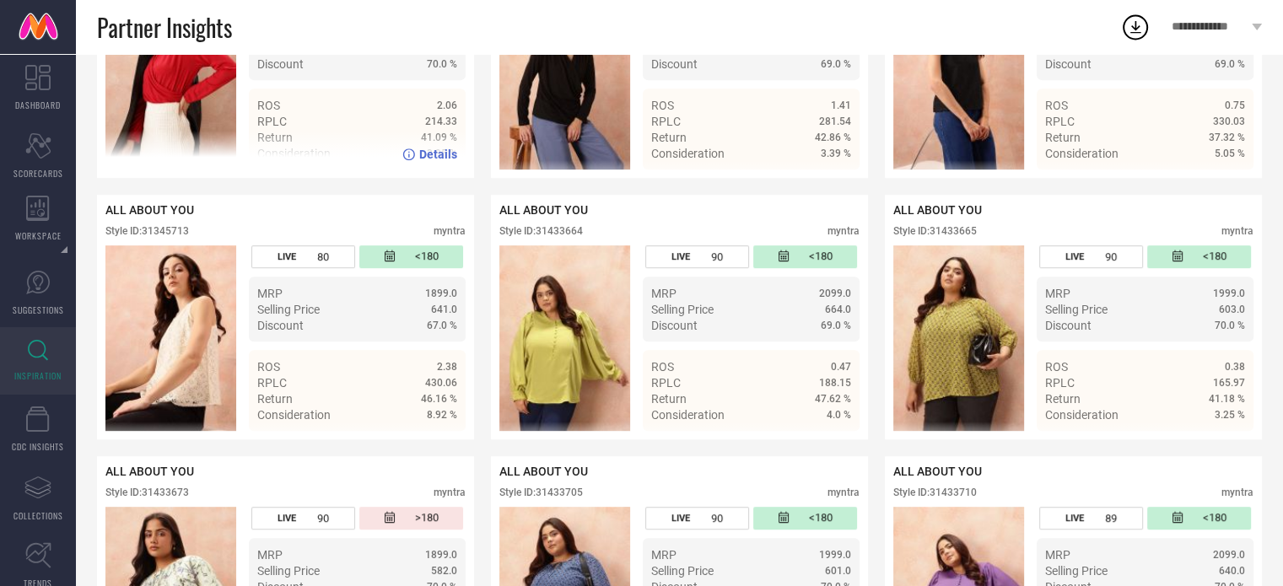
scroll to position [759, 0]
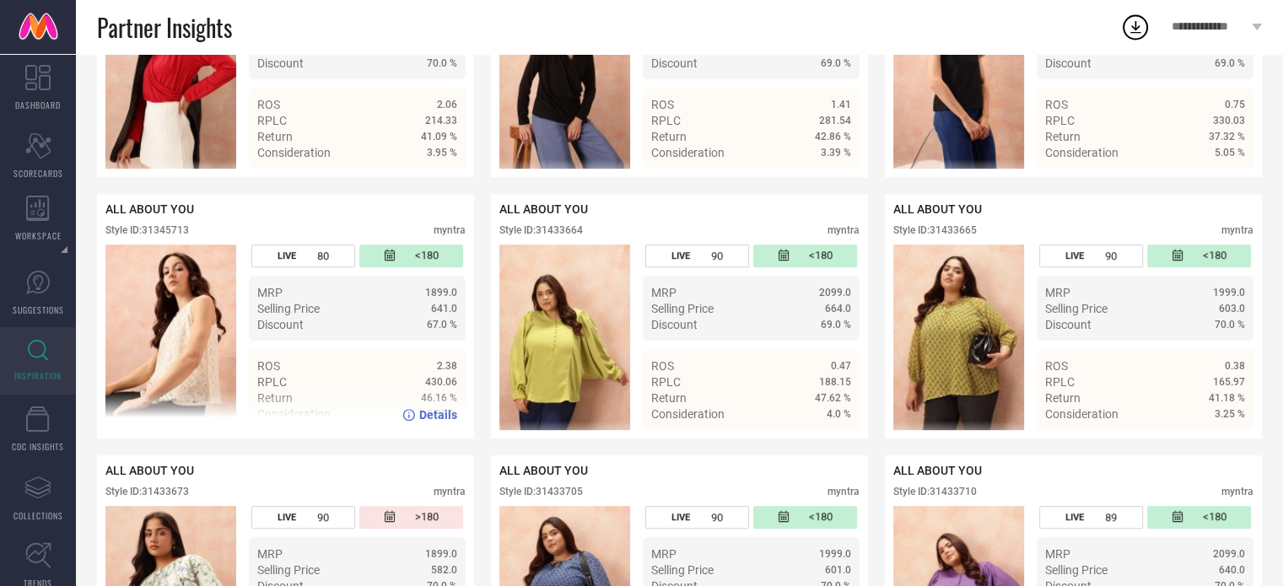
click at [173, 234] on div "Style ID: 31345713" at bounding box center [147, 230] width 84 height 12
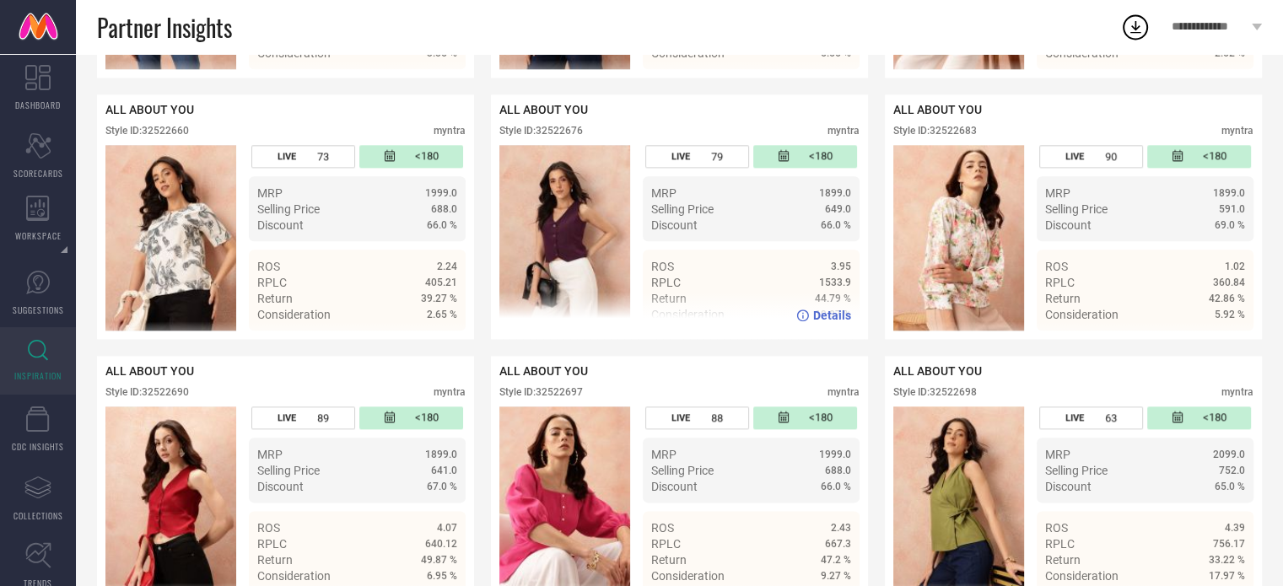
scroll to position [1910, 0]
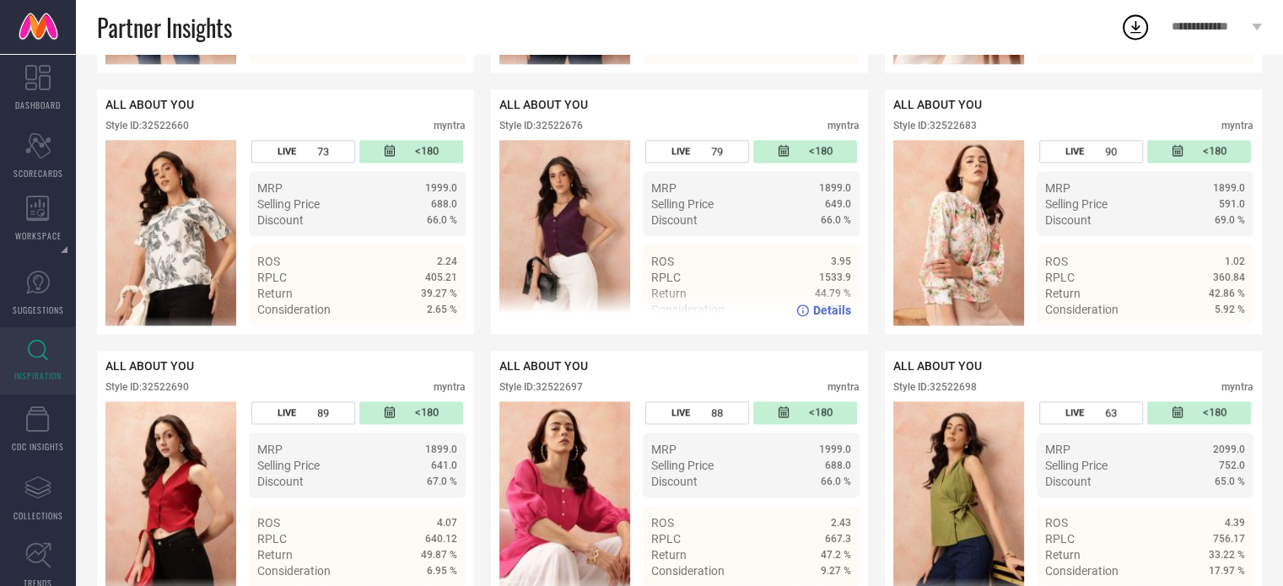
click at [564, 132] on div "Style ID: 32522676" at bounding box center [541, 126] width 84 height 12
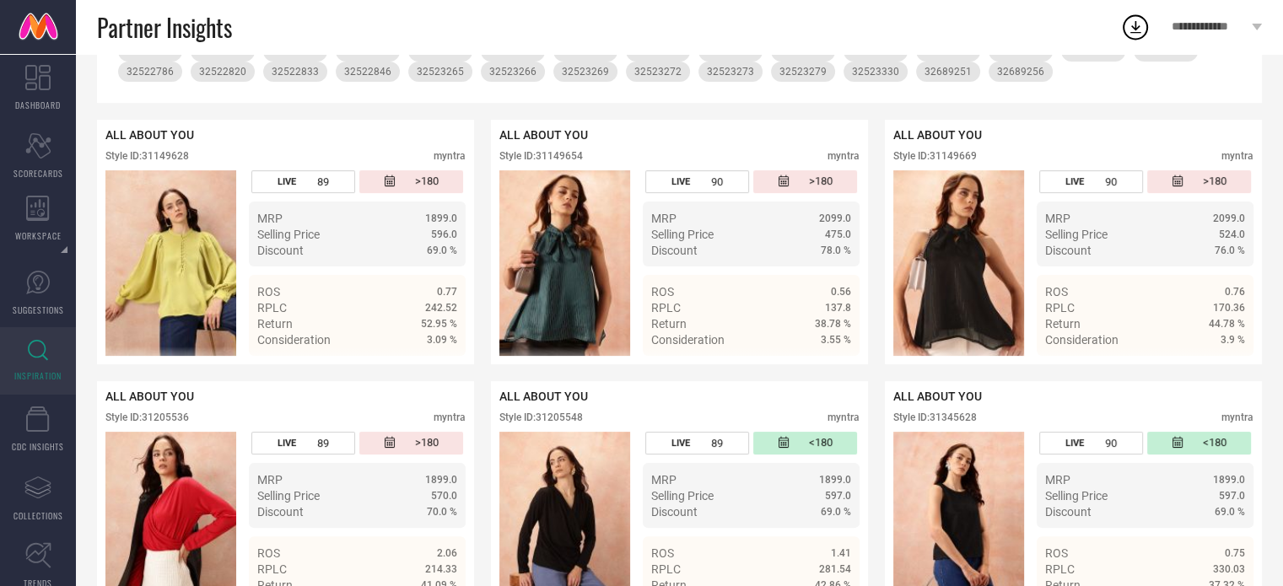
scroll to position [0, 0]
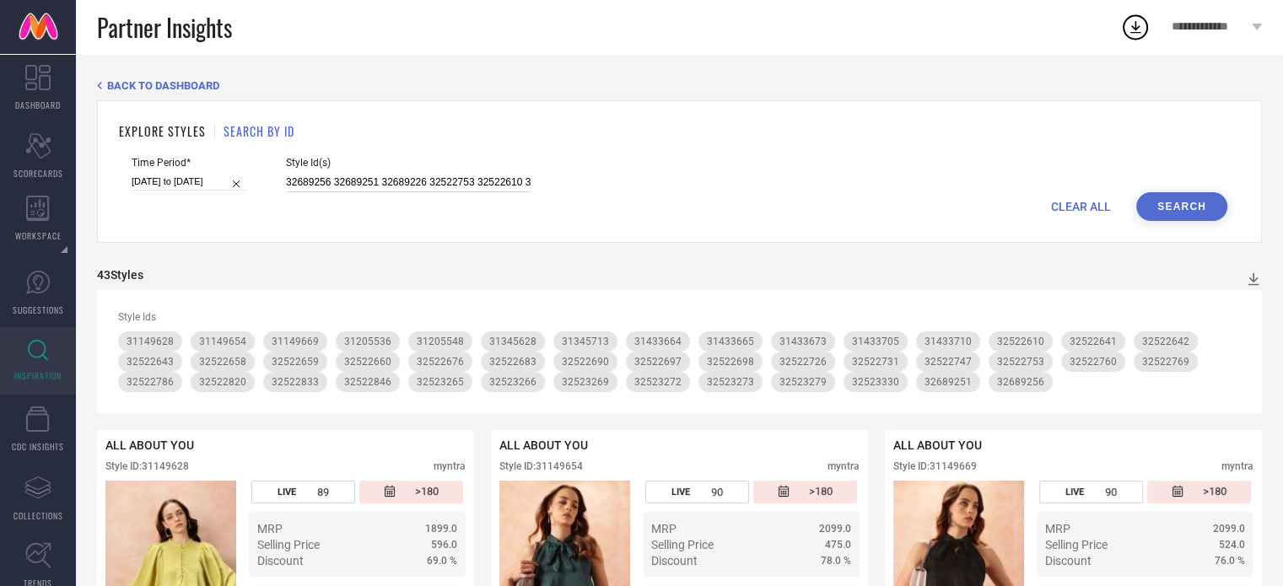
click at [403, 185] on input "32689256 32689251 32689226 32522753 32522610 32522747 32522690 32522769 3252267…" at bounding box center [408, 182] width 245 height 19
paste input "32689223 32689224 32522760 32522726 32522698 32523269 32523273 31433664 3143371…"
type input "32689223 32689224 32522760 32522726 32522698 32523269 32523273 31433664 3143371…"
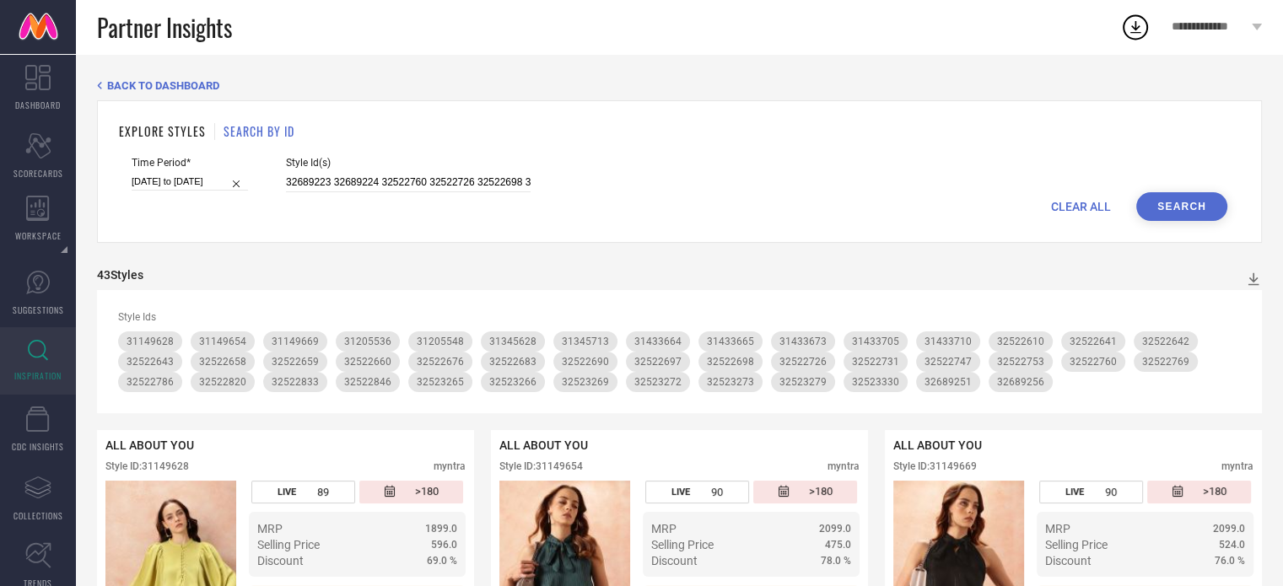
click at [1174, 208] on button "Search" at bounding box center [1181, 206] width 91 height 29
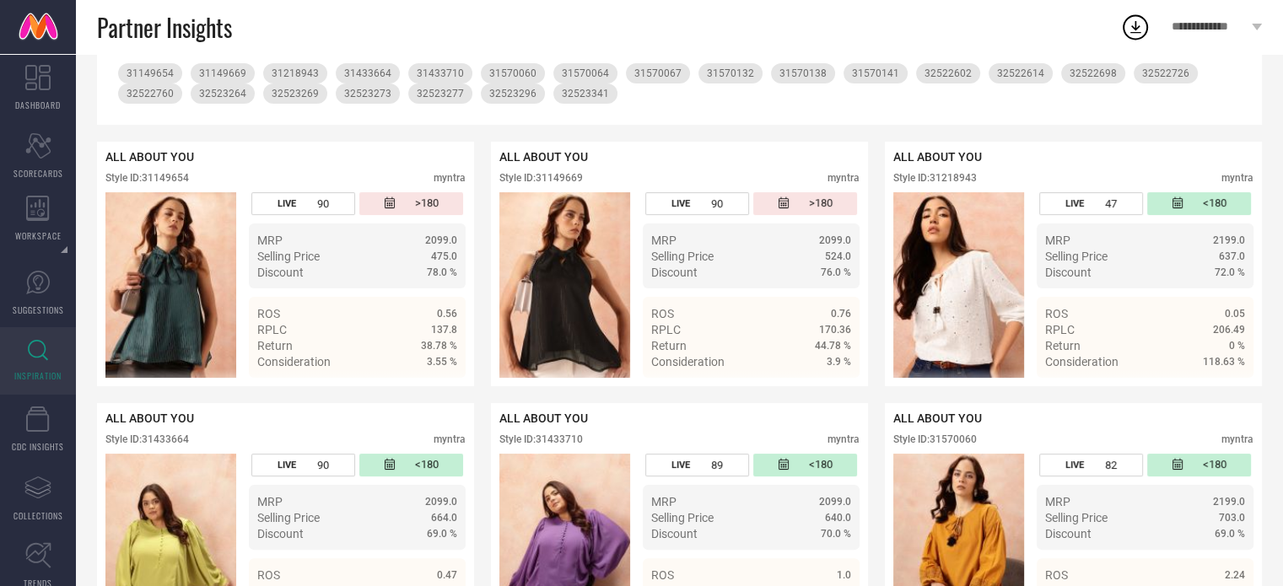
scroll to position [300, 0]
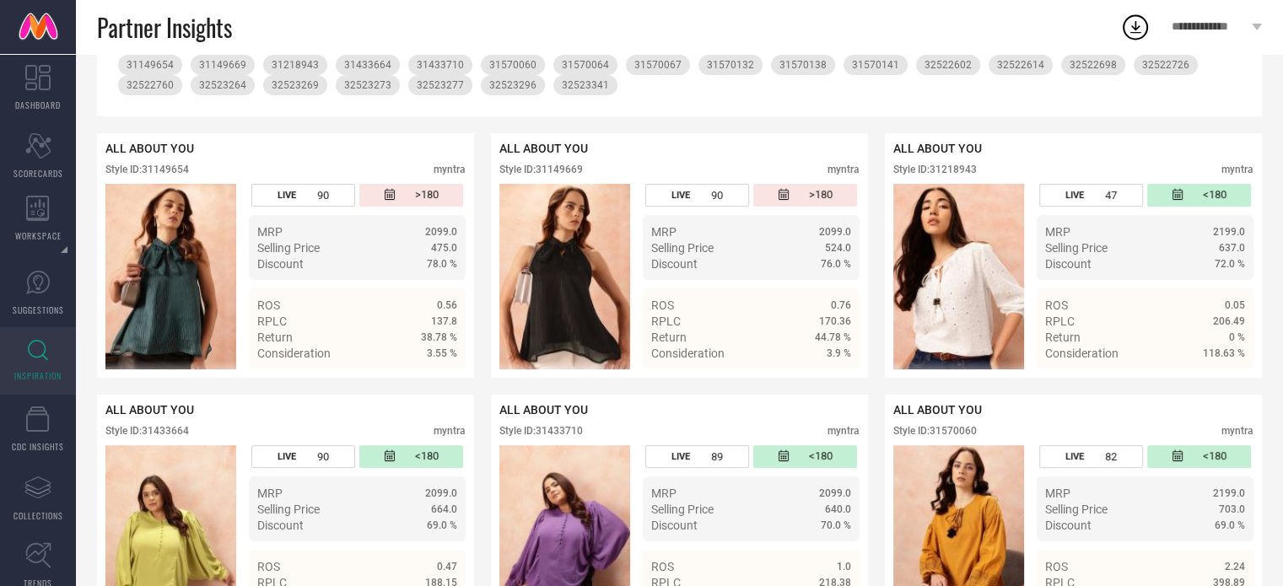
scroll to position [0, 0]
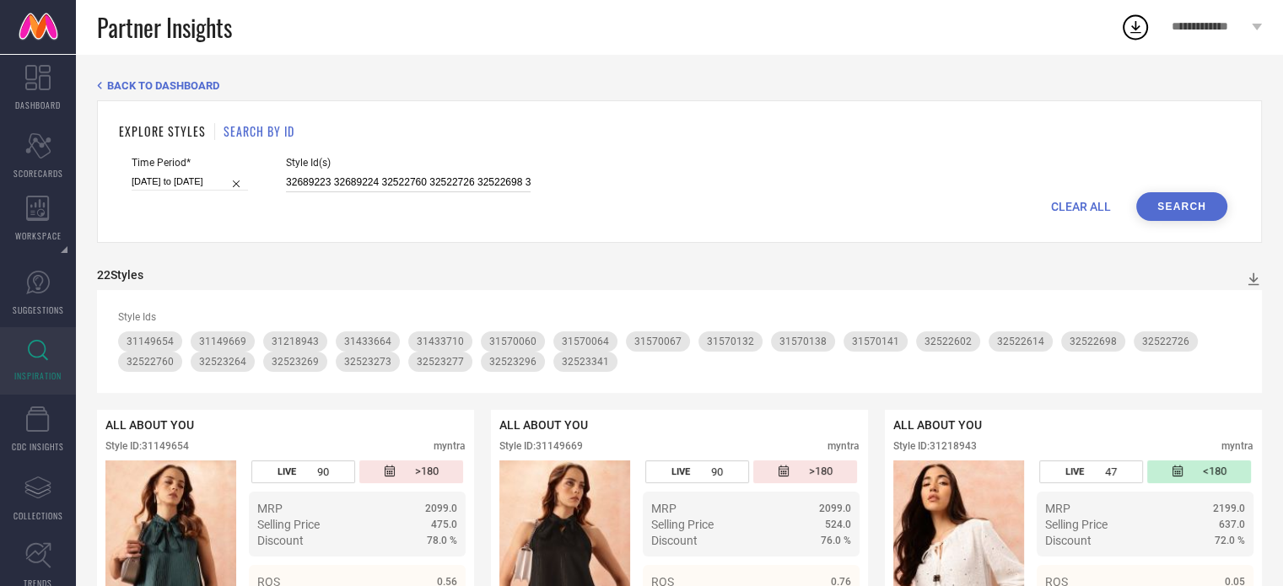
click at [452, 175] on input "32689223 32689224 32522760 32522726 32522698 32523269 32523273 31433664 3143371…" at bounding box center [408, 182] width 245 height 19
paste input "32689230 32689248 32689243 31570067 31570060 31570141 31570064 31332327 3133236…"
type input "32689230 32689248 32689243 31570067 31570060 31570141 31570064 31332327 3133236…"
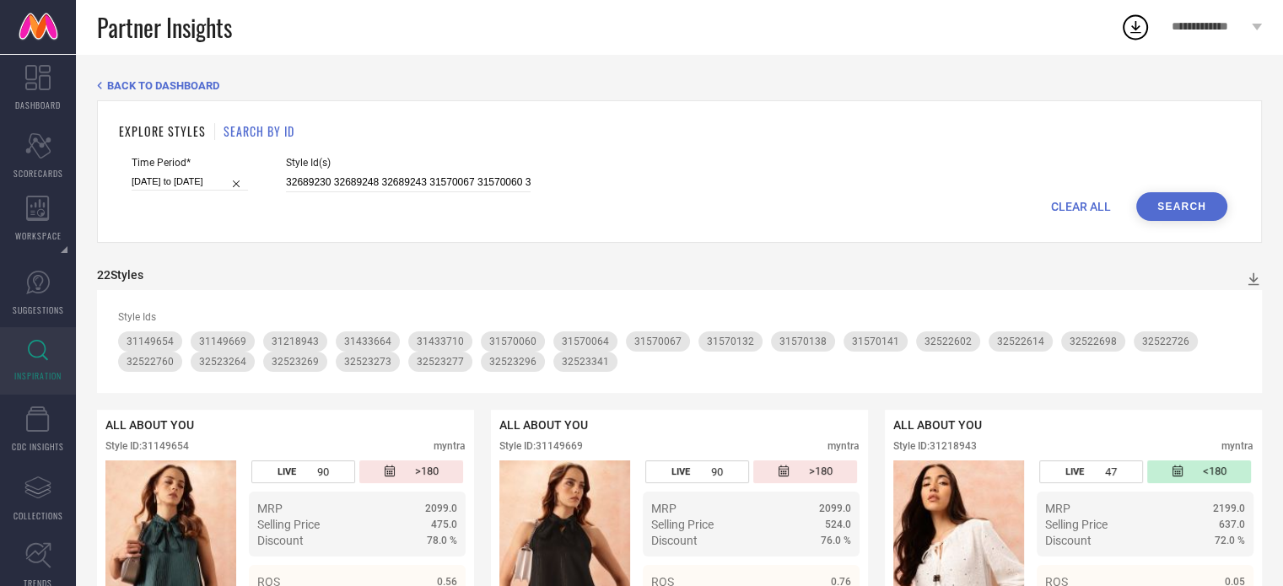
click at [1186, 212] on button "Search" at bounding box center [1181, 206] width 91 height 29
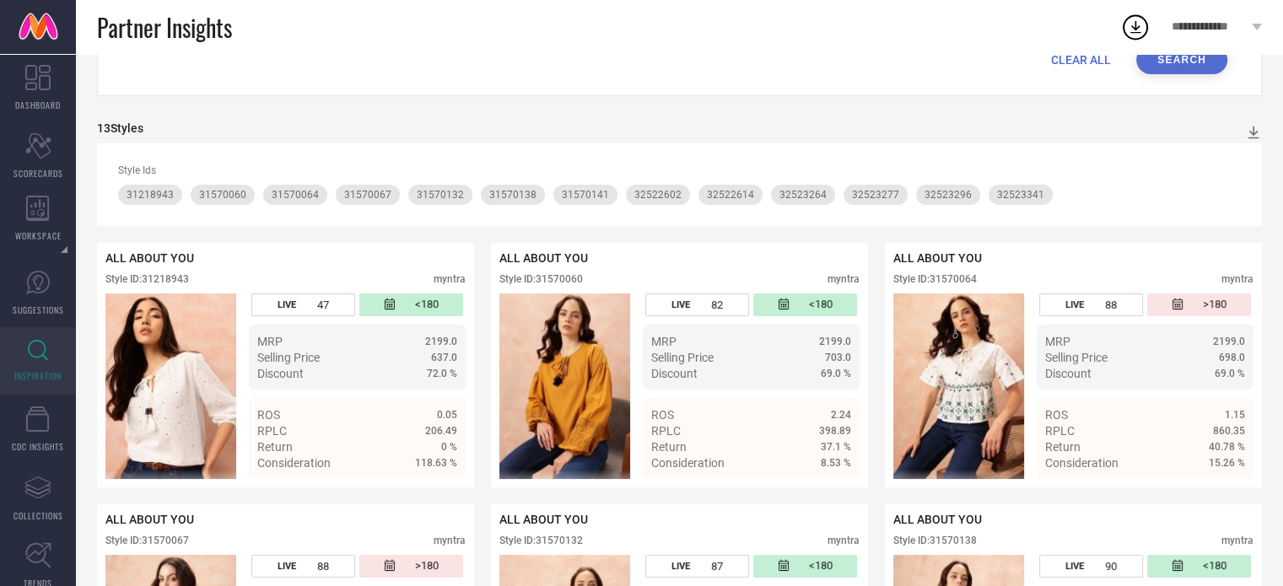
scroll to position [161, 0]
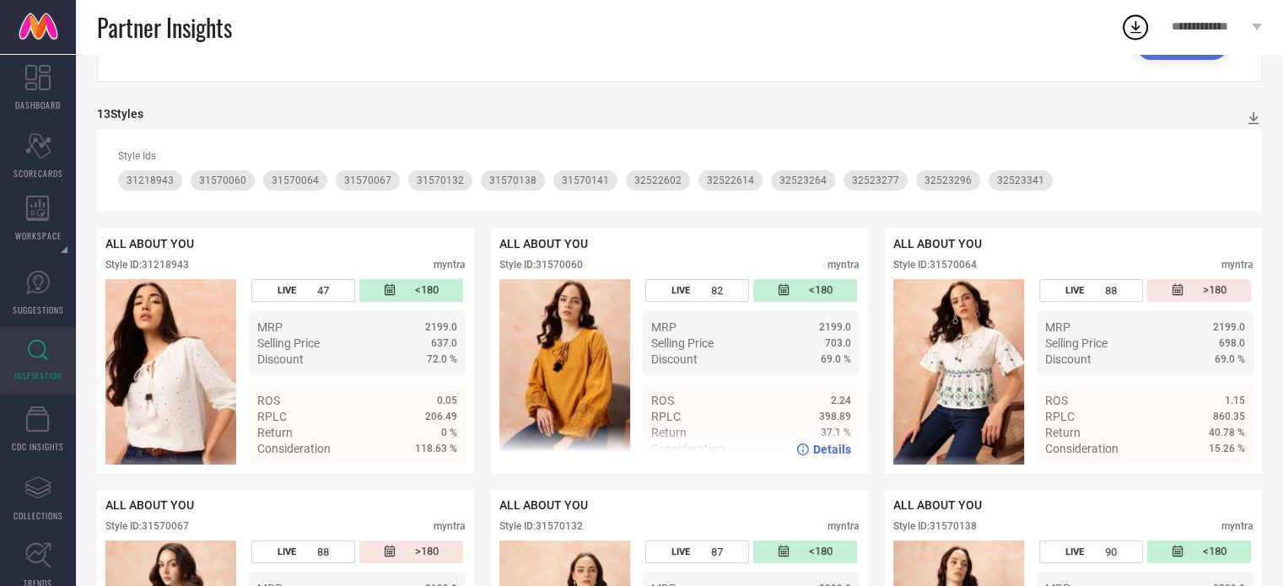
click at [570, 259] on div "Style ID: 31570060" at bounding box center [541, 265] width 84 height 12
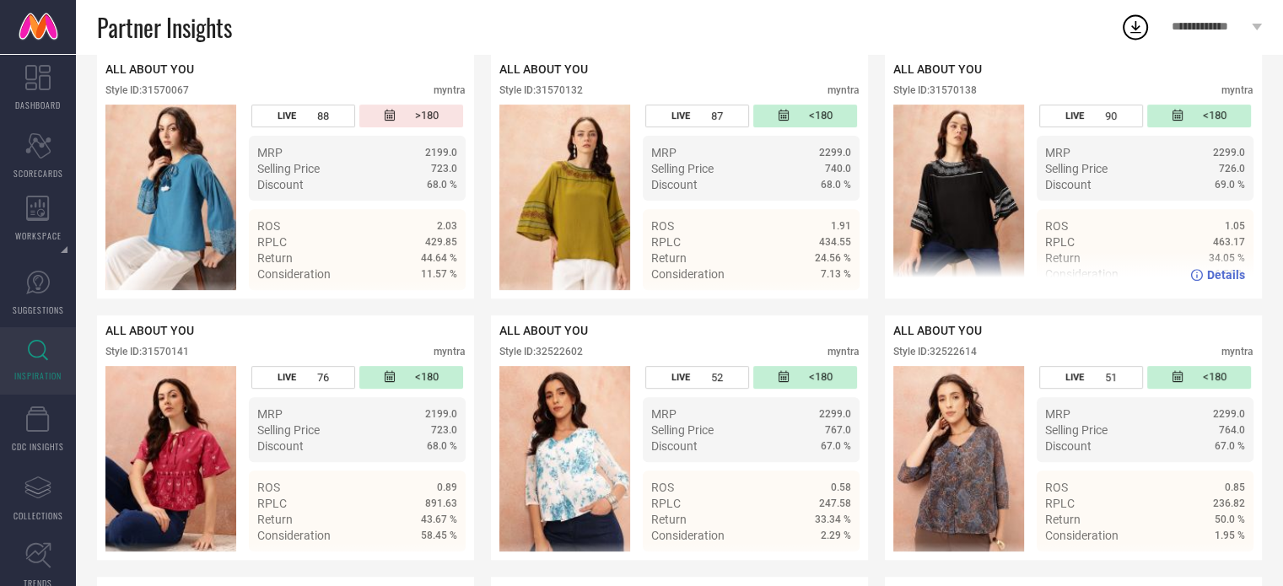
scroll to position [596, 0]
click at [949, 97] on div "Style ID: 31570138" at bounding box center [935, 91] width 84 height 12
